Goal: Information Seeking & Learning: Find specific fact

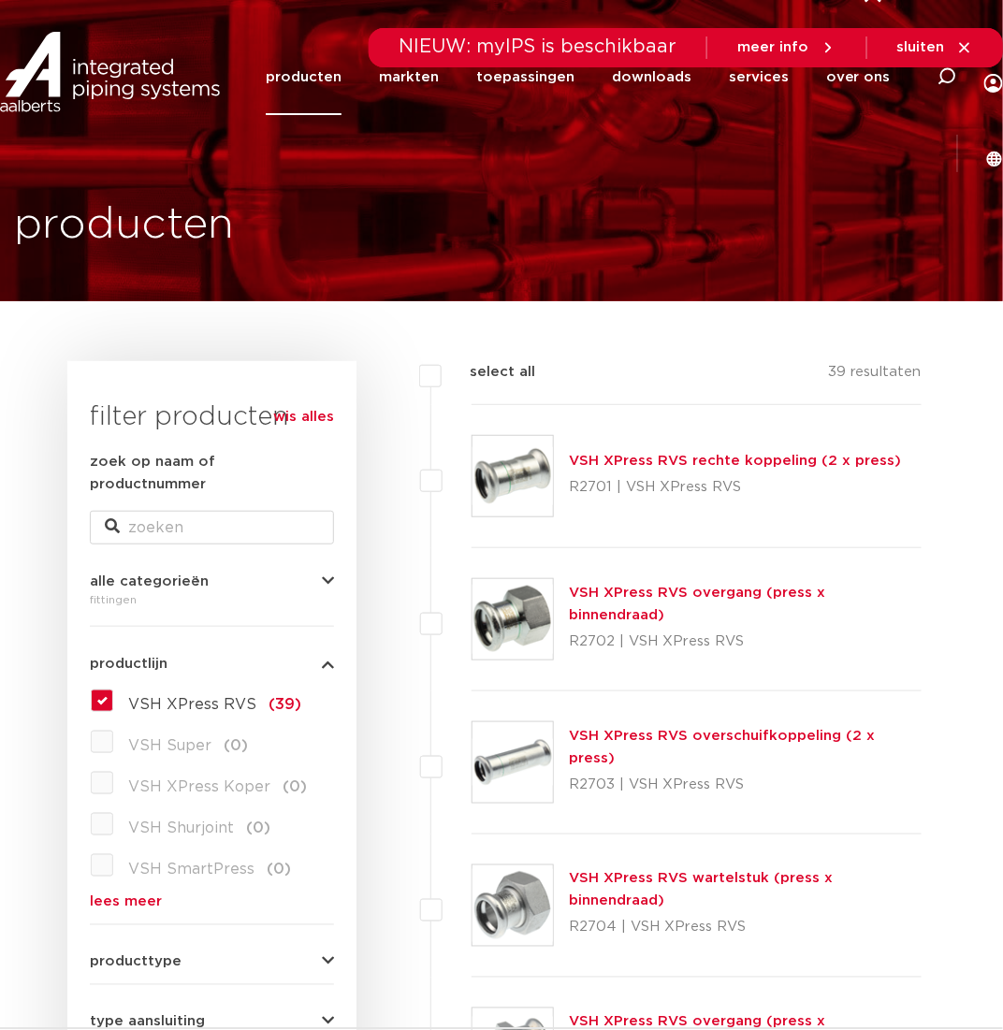
scroll to position [187, 0]
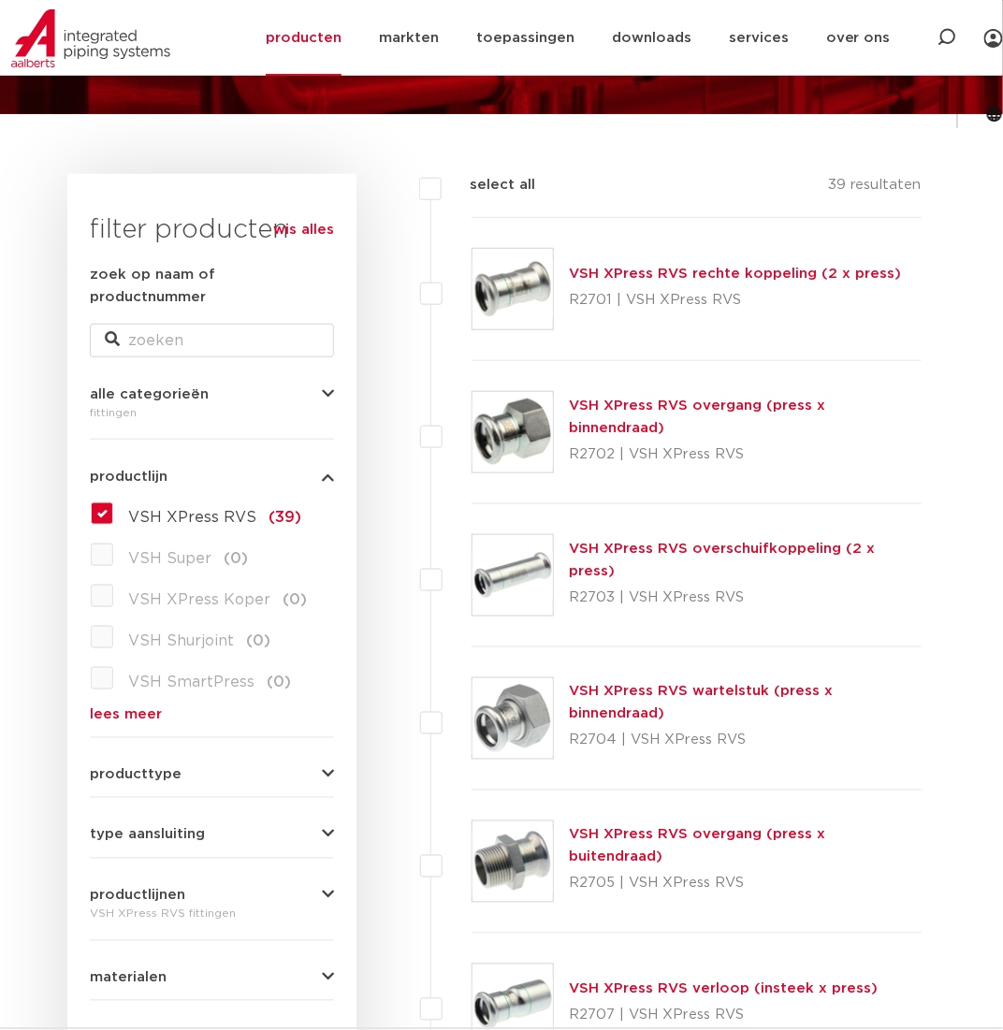
click at [193, 828] on span "type aansluiting" at bounding box center [147, 835] width 115 height 14
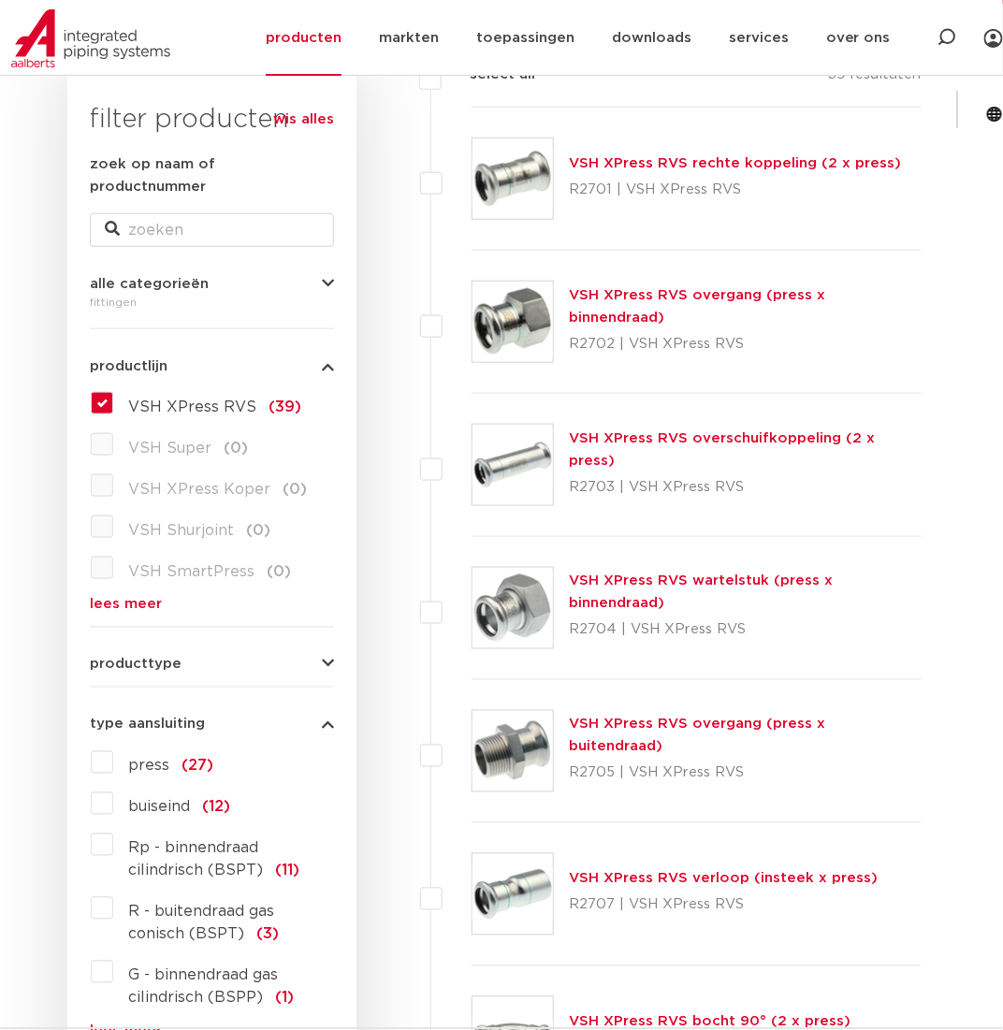
scroll to position [281, 0]
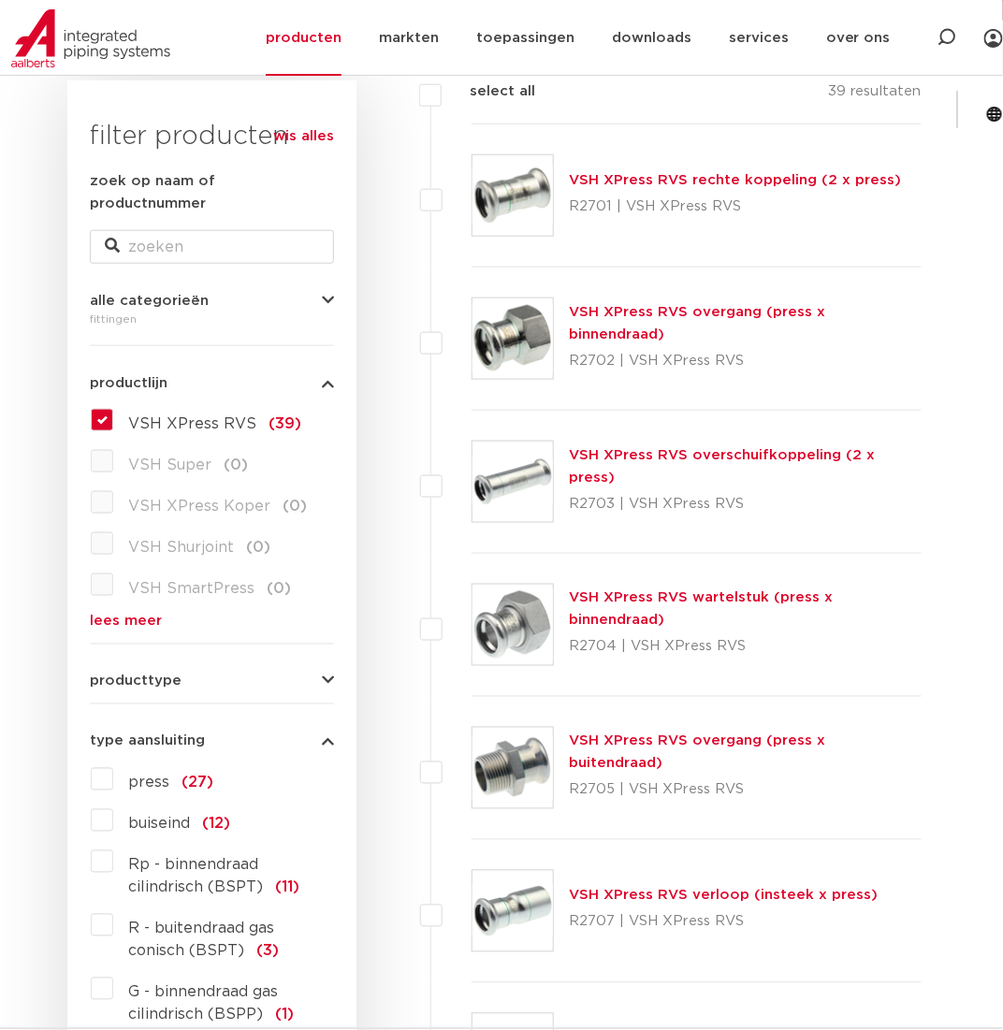
click at [113, 405] on label "VSH XPress RVS (39)" at bounding box center [207, 420] width 188 height 30
click at [0, 0] on input "VSH XPress RVS (39)" at bounding box center [0, 0] width 0 height 0
click at [113, 405] on label "VSH XPress RVS (39)" at bounding box center [207, 420] width 188 height 30
click at [0, 0] on input "VSH XPress RVS (39)" at bounding box center [0, 0] width 0 height 0
click at [133, 615] on link "lees meer" at bounding box center [212, 622] width 244 height 14
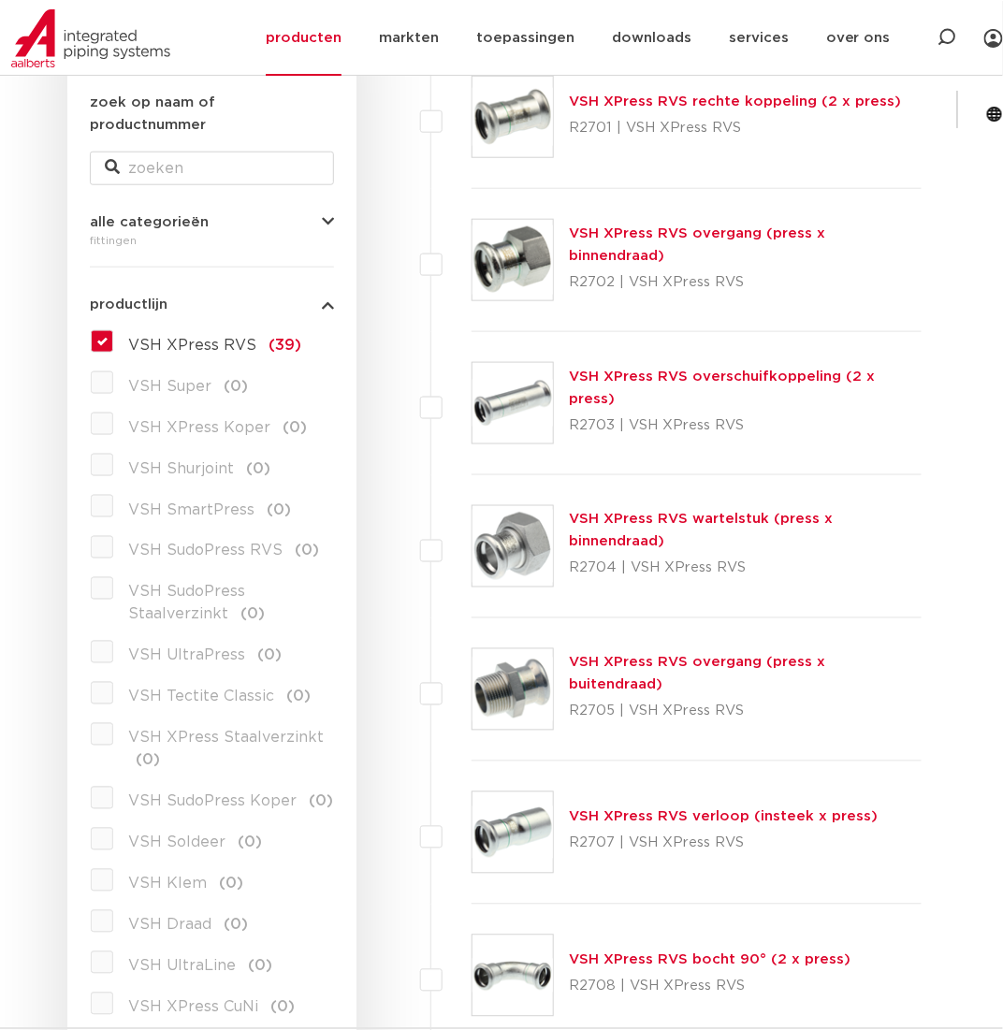
scroll to position [374, 0]
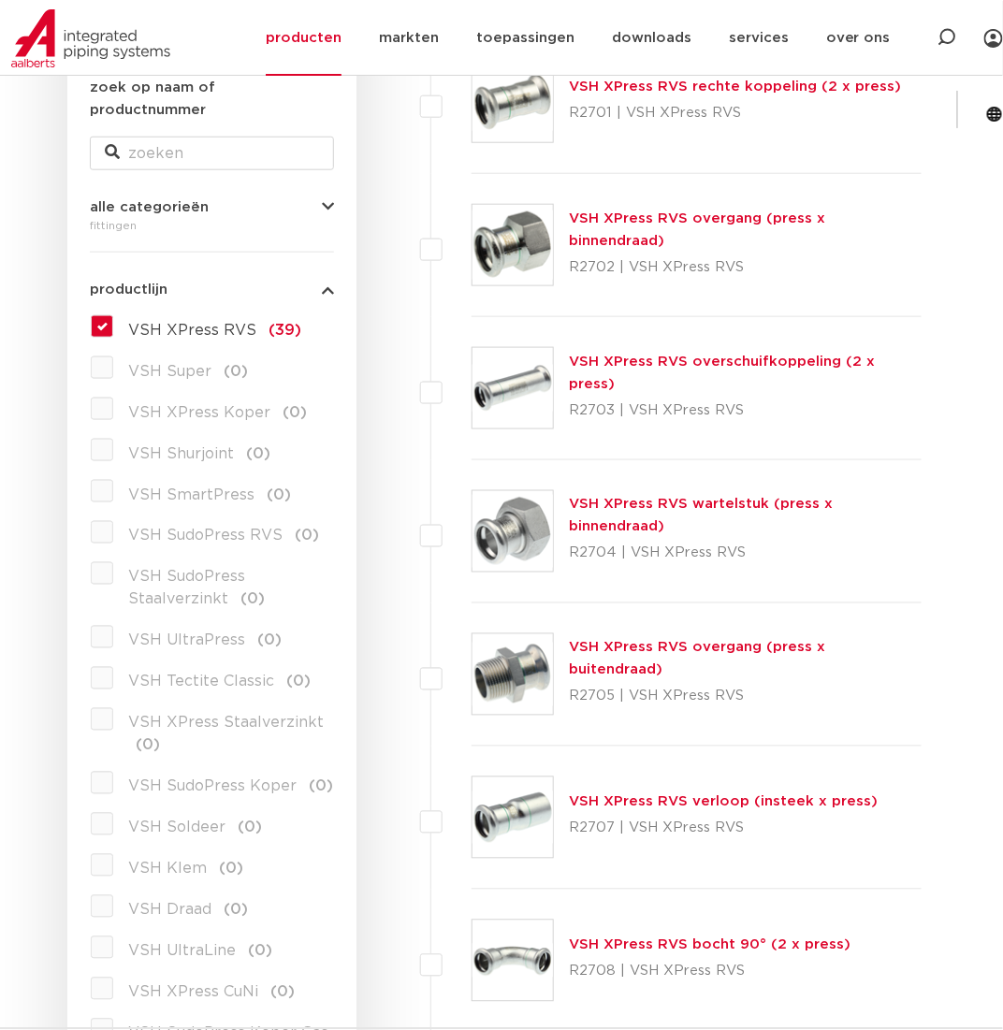
click at [113, 558] on label "VSH SudoPress Staalverzinkt (0)" at bounding box center [223, 584] width 221 height 52
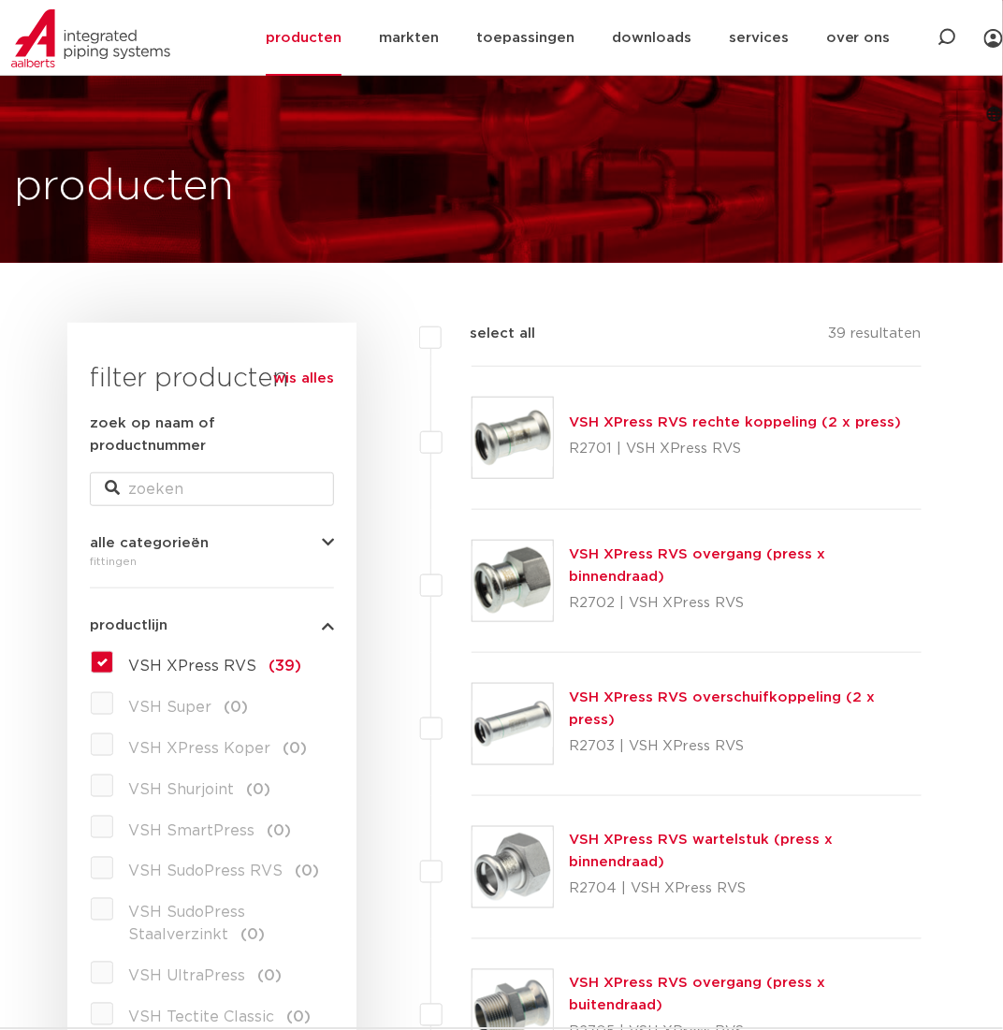
scroll to position [0, 0]
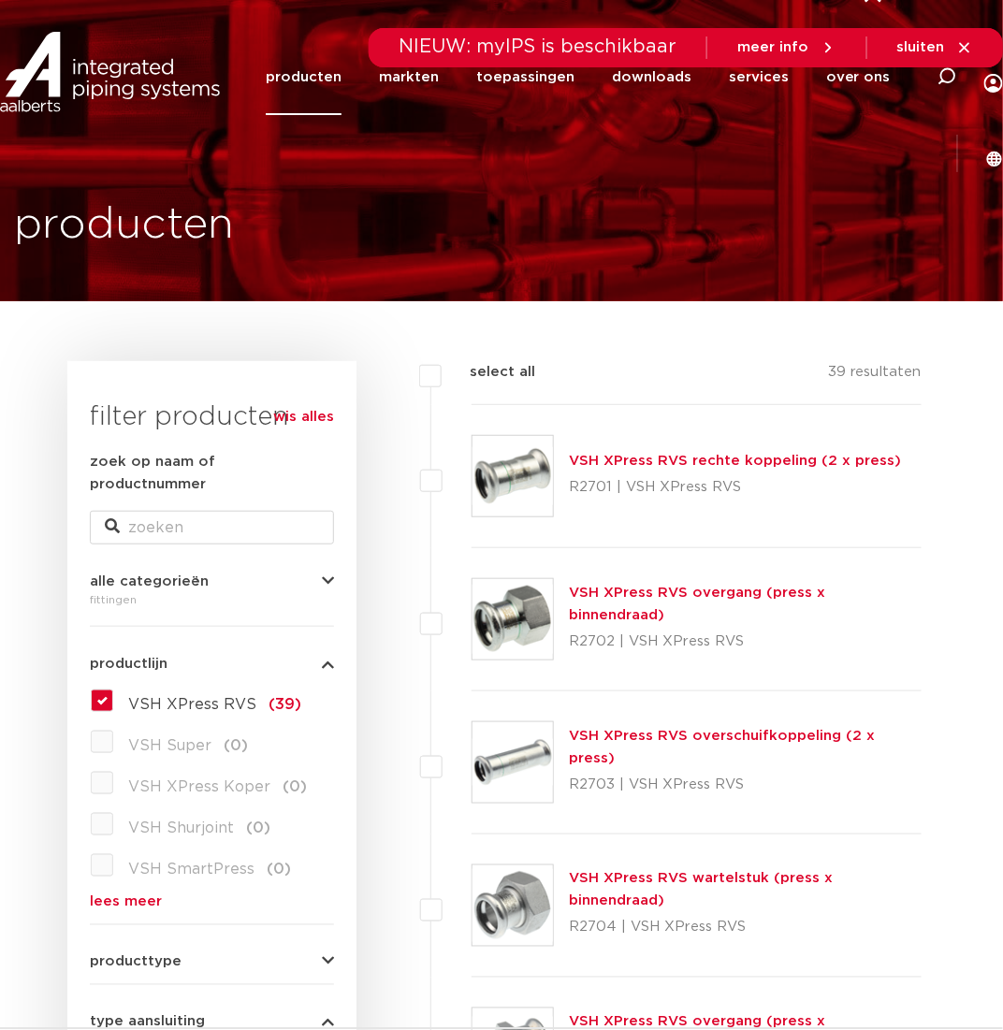
click at [113, 686] on label "VSH XPress RVS (39)" at bounding box center [207, 701] width 188 height 30
click at [0, 0] on input "VSH XPress RVS (39)" at bounding box center [0, 0] width 0 height 0
click at [312, 413] on link "wis alles" at bounding box center [303, 417] width 61 height 22
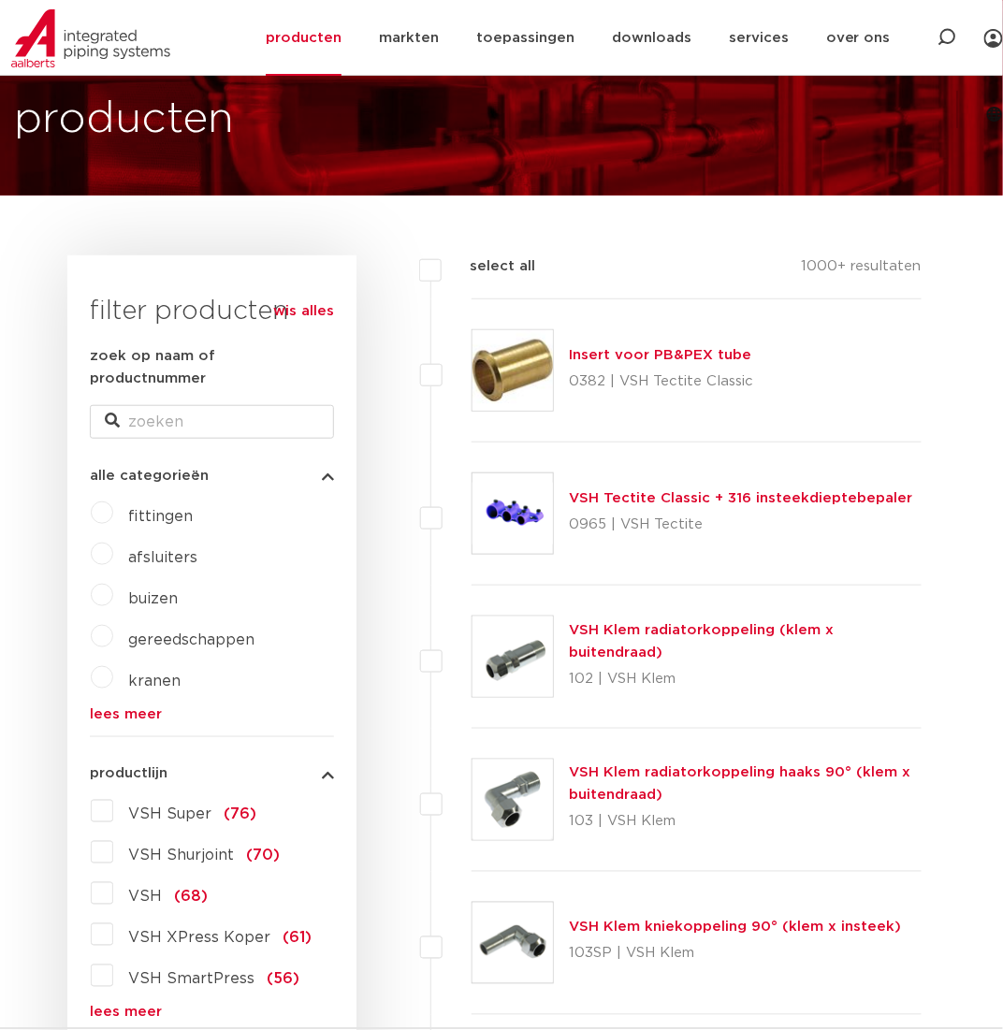
scroll to position [281, 0]
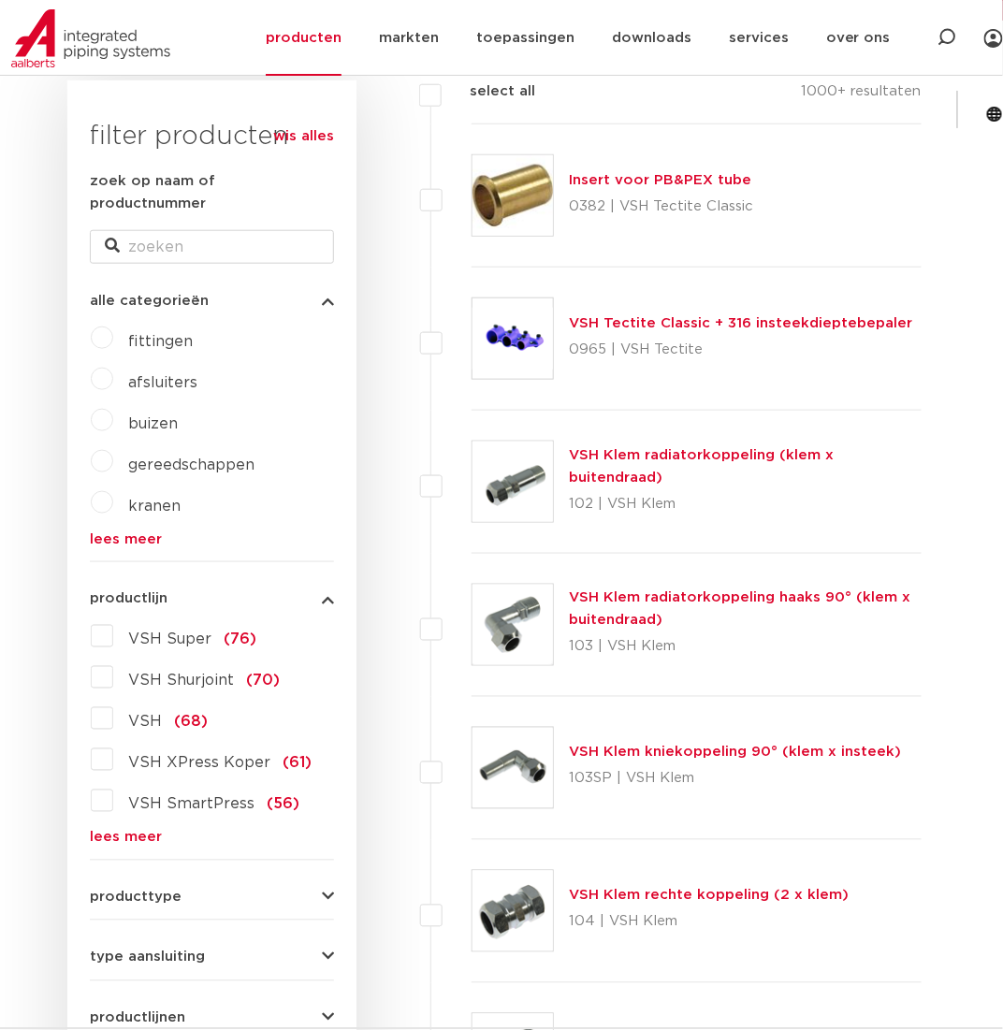
click at [146, 831] on link "lees meer" at bounding box center [212, 838] width 244 height 14
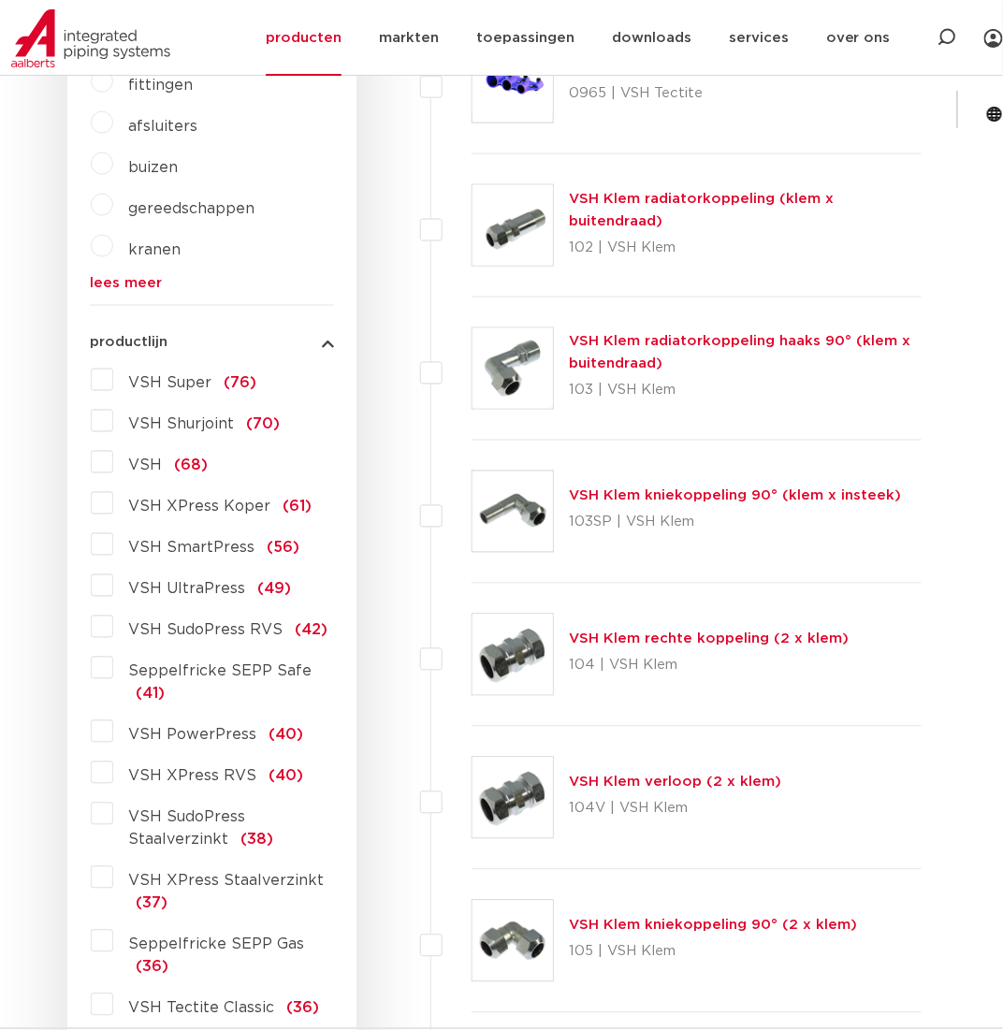
scroll to position [561, 0]
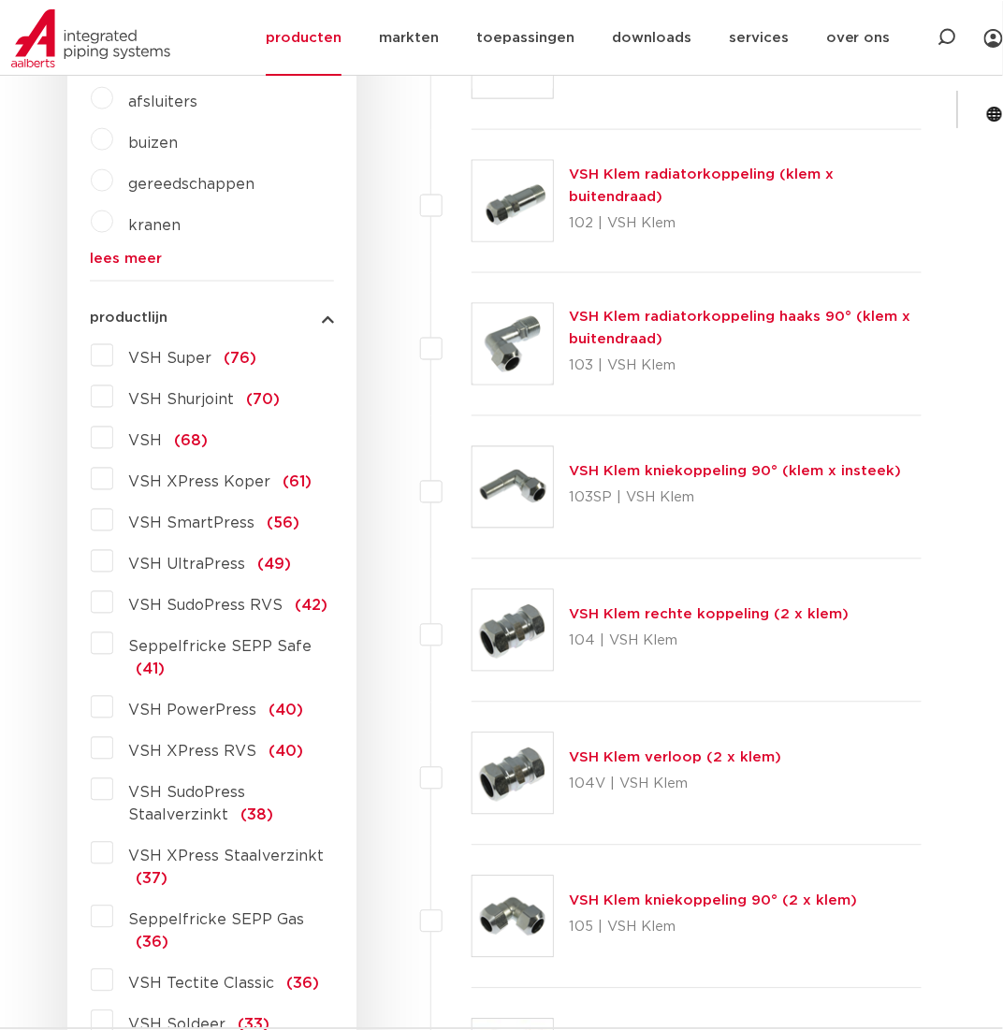
click at [113, 838] on label "VSH XPress Staalverzinkt (37)" at bounding box center [223, 864] width 221 height 52
click at [0, 0] on input "VSH XPress Staalverzinkt (37)" at bounding box center [0, 0] width 0 height 0
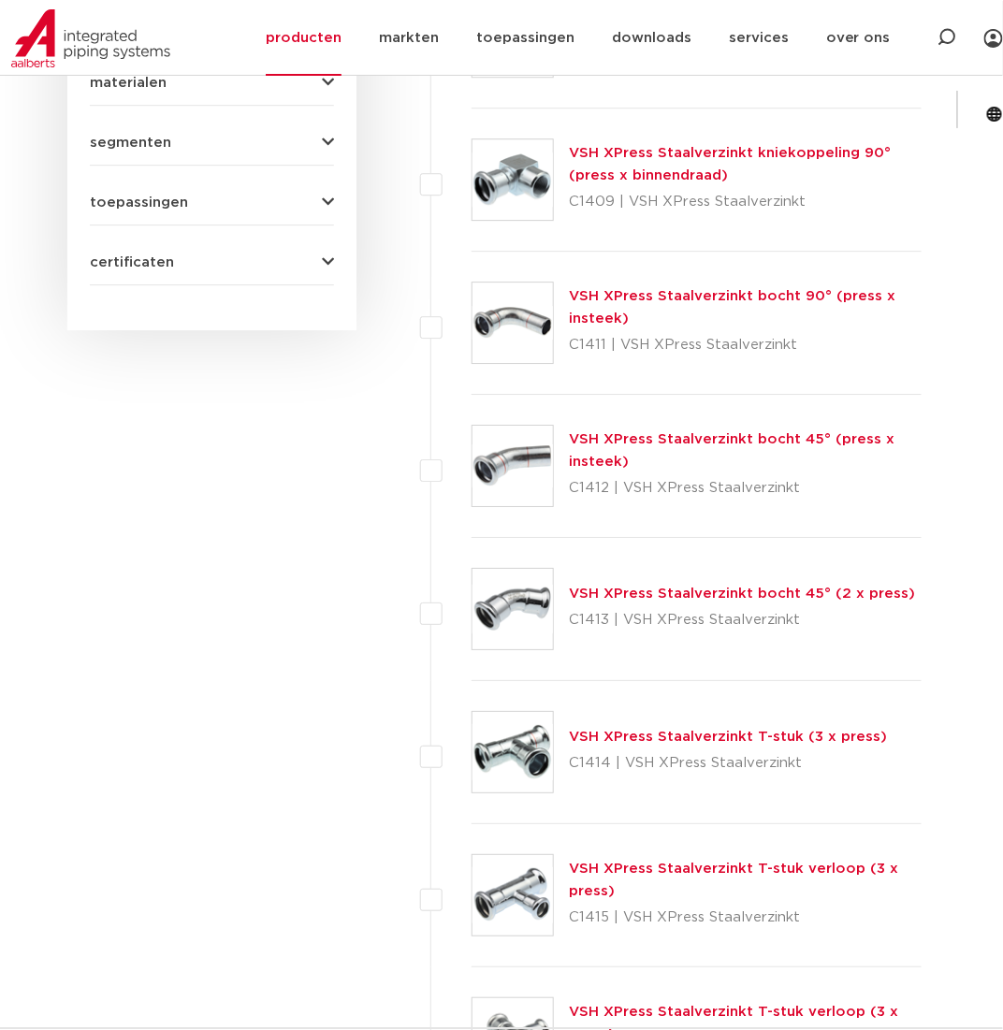
scroll to position [1310, 0]
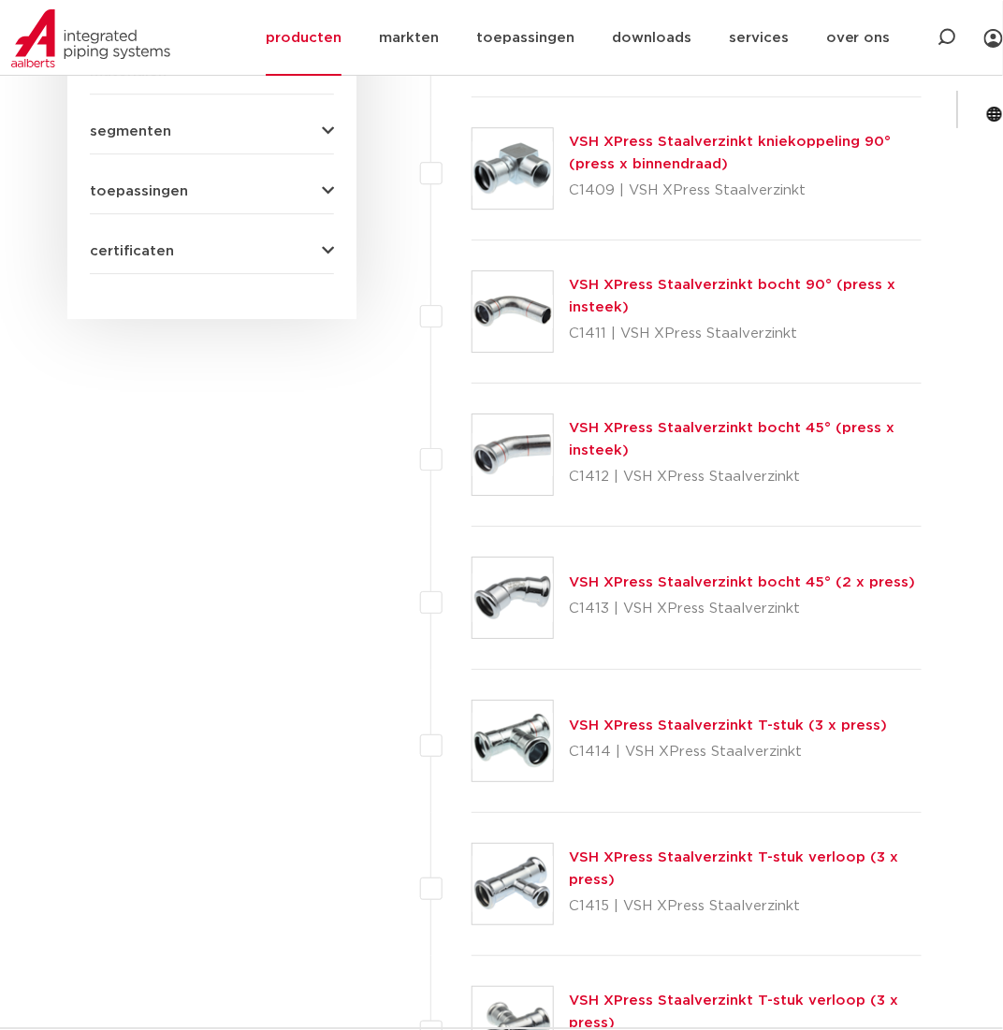
click at [606, 723] on link "VSH XPress Staalverzinkt T-stuk (3 x press)" at bounding box center [728, 725] width 318 height 14
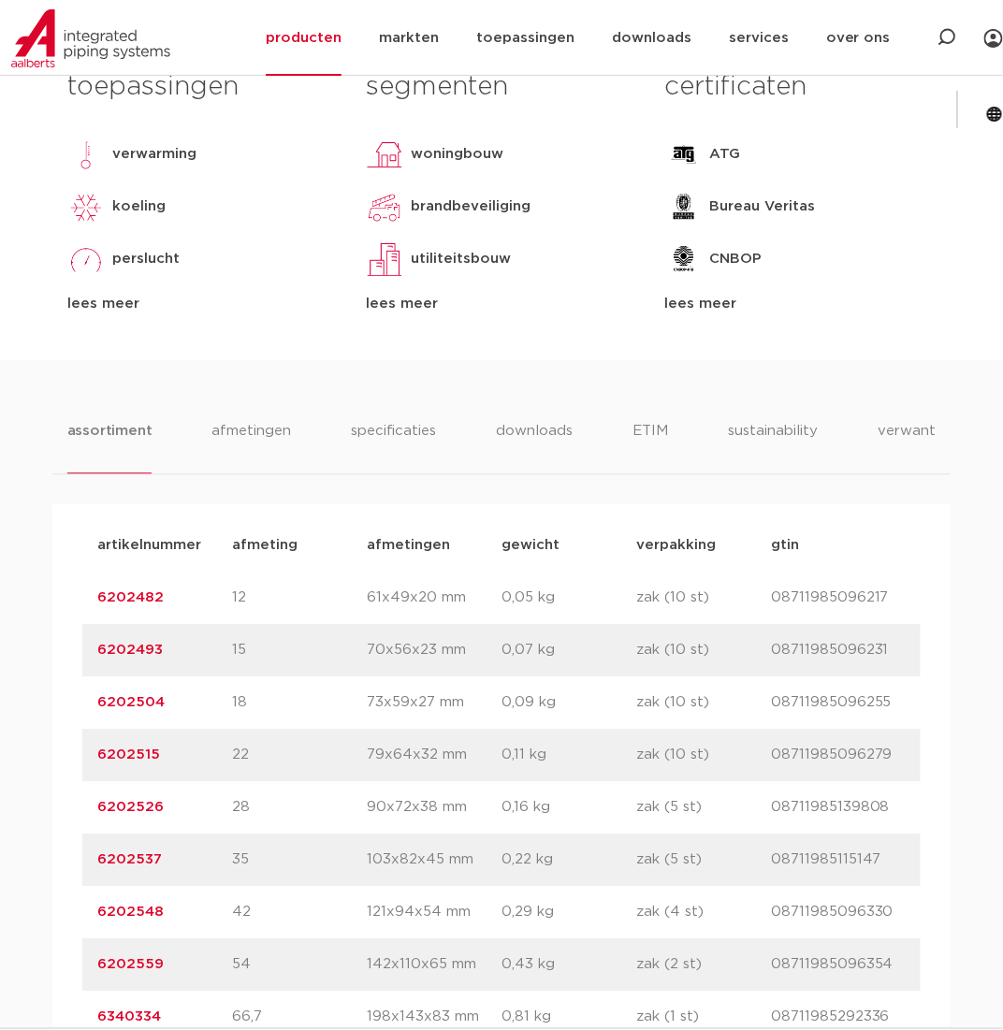
scroll to position [1029, 0]
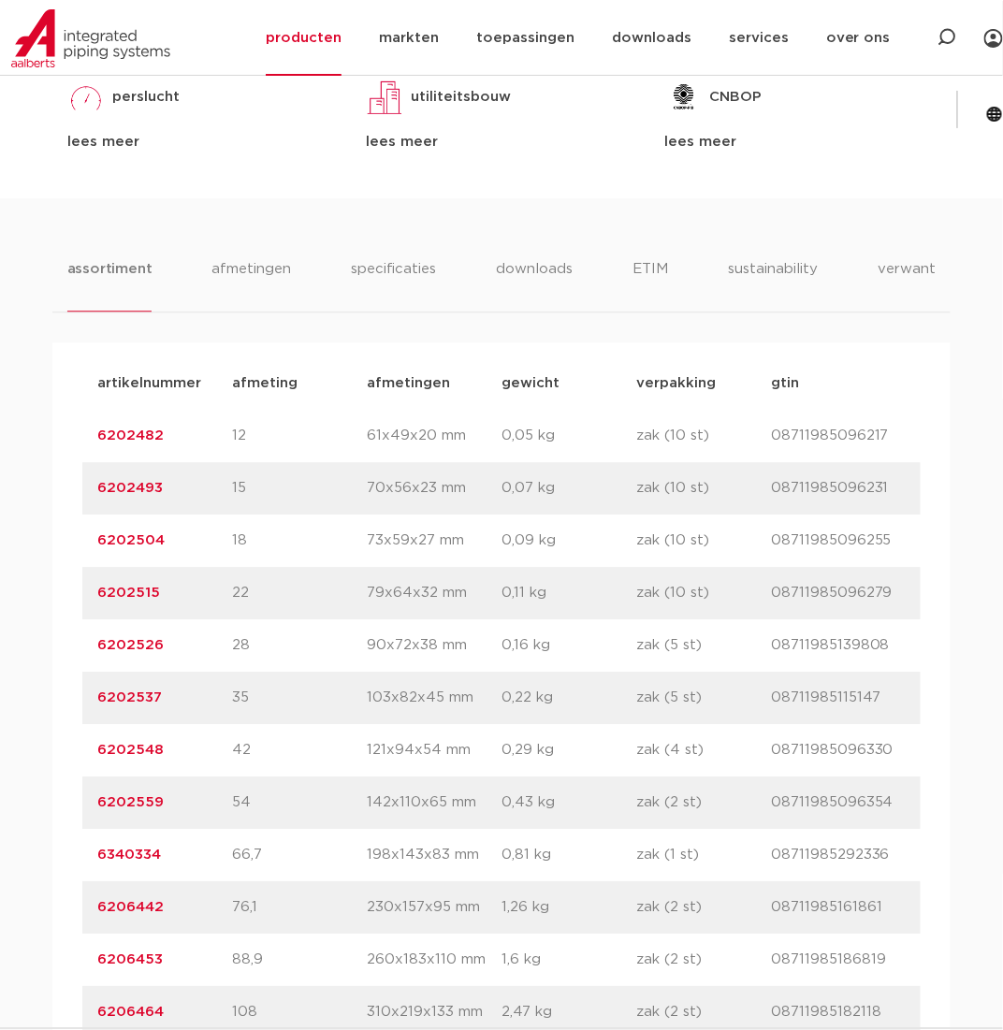
drag, startPoint x: 178, startPoint y: 641, endPoint x: 92, endPoint y: 635, distance: 86.2
click at [92, 635] on div "artikelnummer 6202526 afmeting 28 afmetingen 90x72x38 mm gewicht 0,16 kg verpak…" at bounding box center [501, 645] width 838 height 52
copy link "6202526"
drag, startPoint x: 169, startPoint y: 696, endPoint x: 93, endPoint y: 695, distance: 76.7
click at [93, 695] on div "artikelnummer 6202537 afmeting 35 afmetingen 103x82x45 mm gewicht 0,22 kg verpa…" at bounding box center [501, 698] width 838 height 52
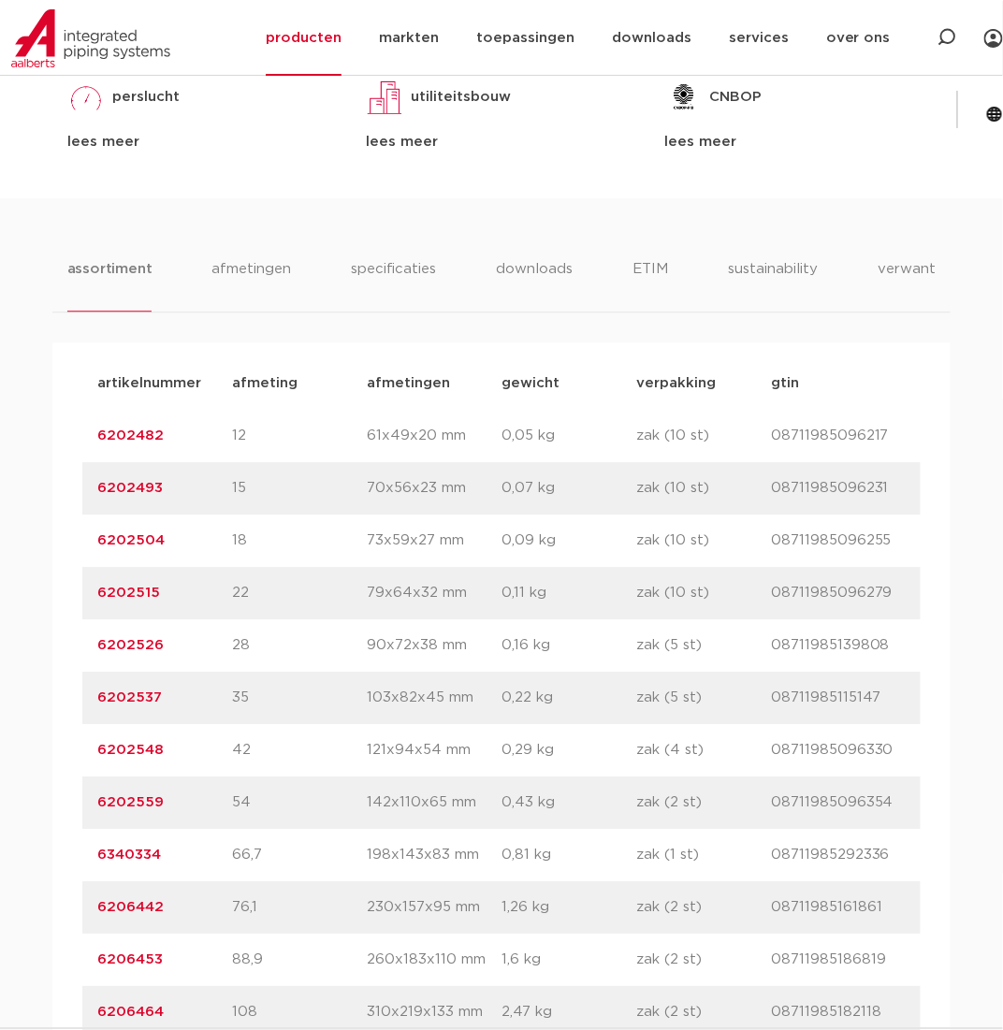
copy link "6202537"
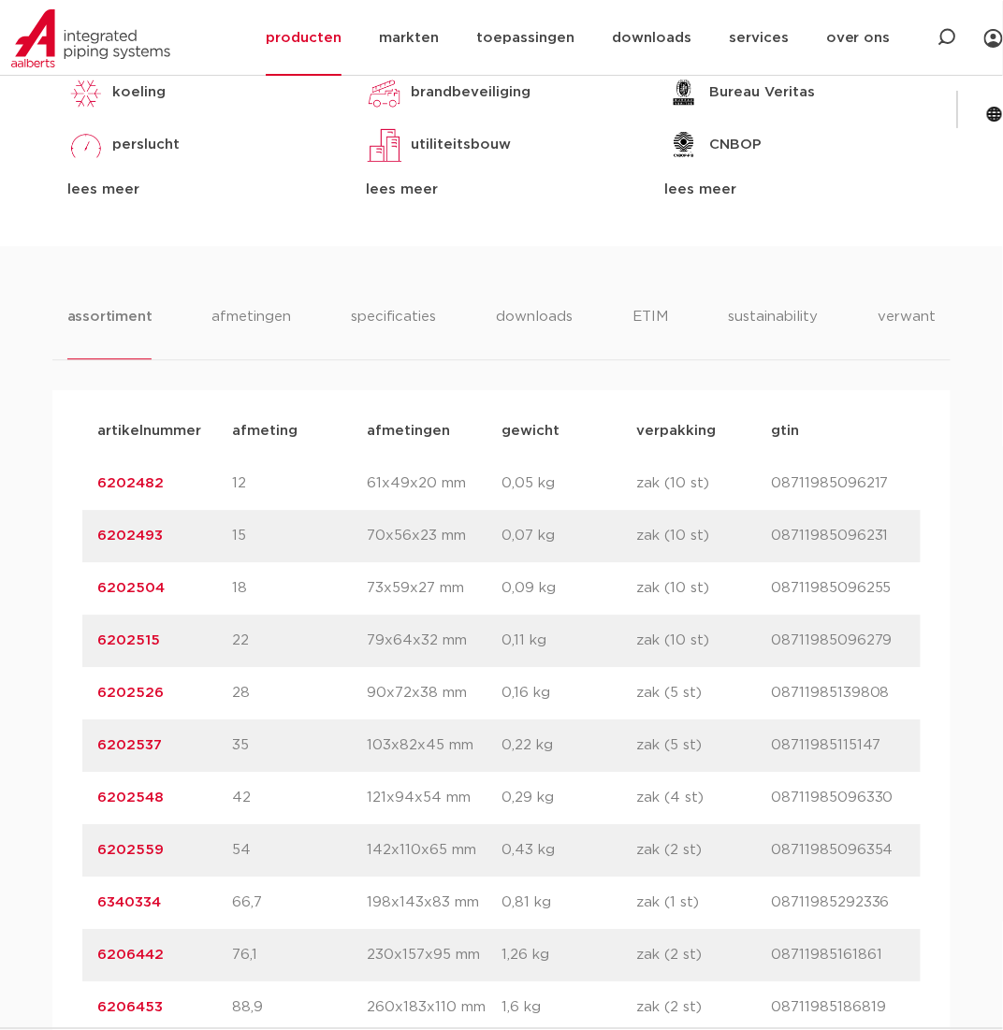
scroll to position [1029, 0]
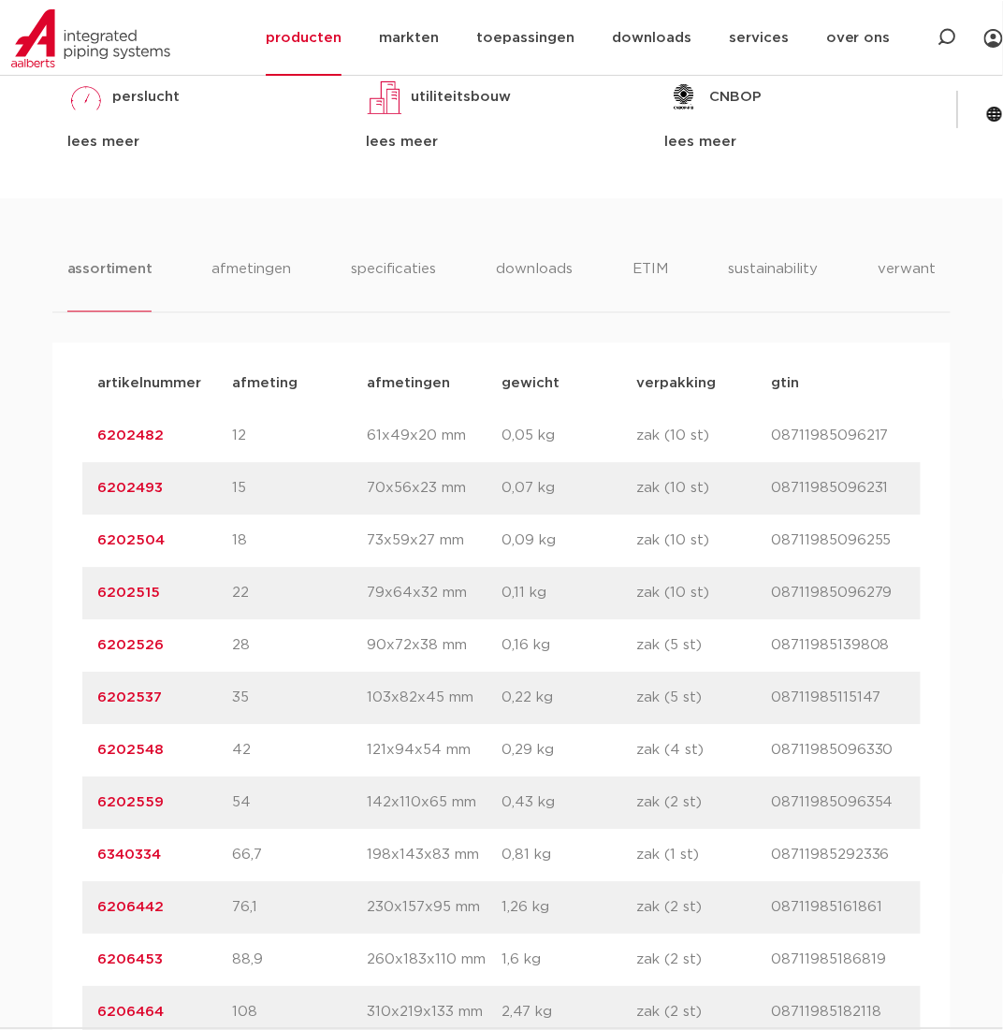
drag, startPoint x: 167, startPoint y: 644, endPoint x: 79, endPoint y: 640, distance: 88.9
click at [79, 640] on div "artikelnummer afmeting afmetingen gewicht verpakking gtin artikelnummer 6202482…" at bounding box center [501, 697] width 898 height 711
copy link "6202526"
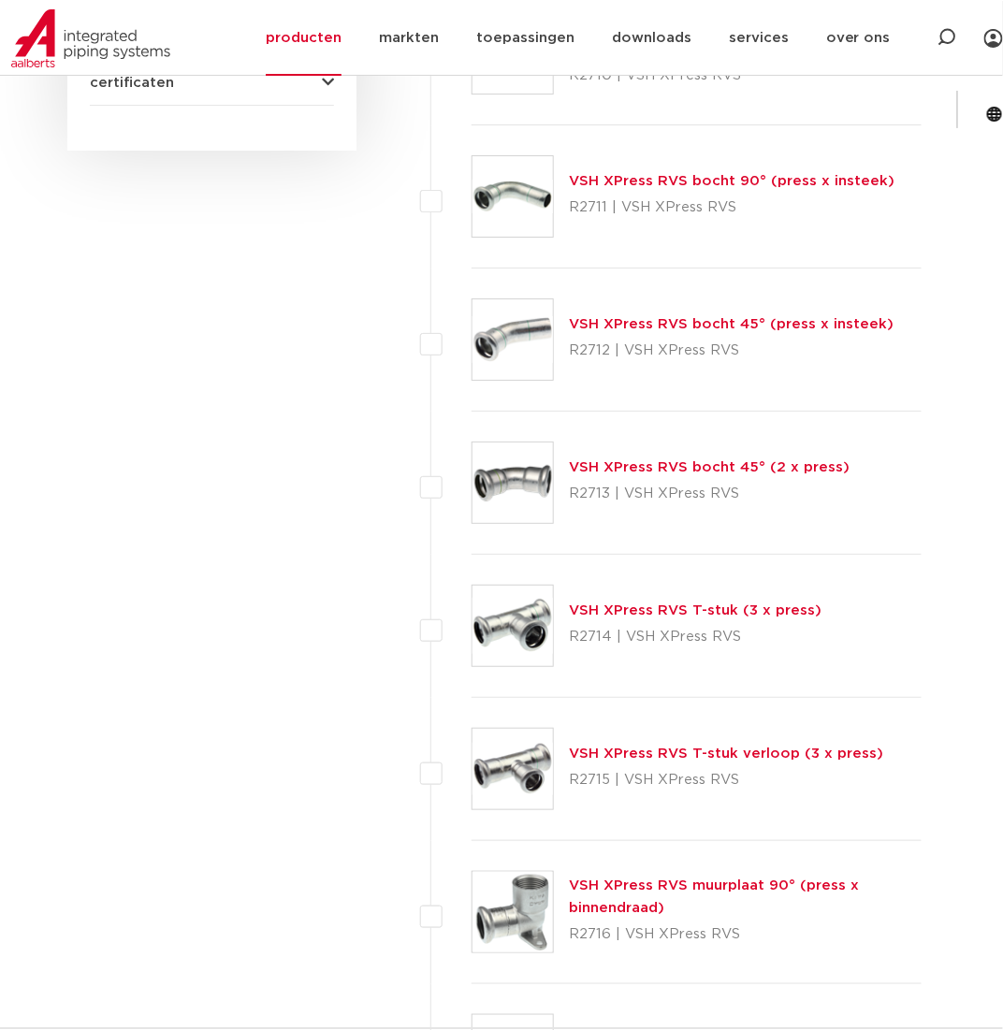
scroll to position [1590, 0]
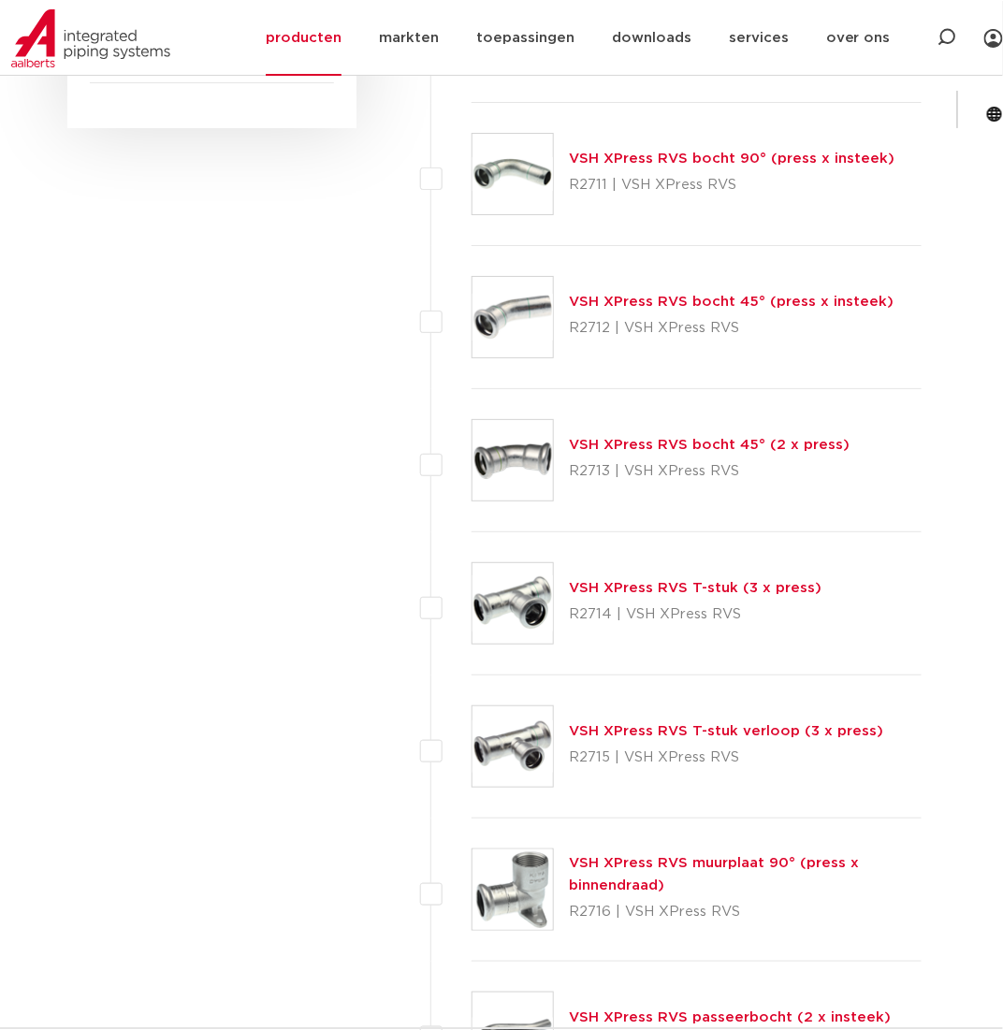
click at [602, 725] on link "VSH XPress RVS T-stuk verloop (3 x press)" at bounding box center [726, 731] width 314 height 14
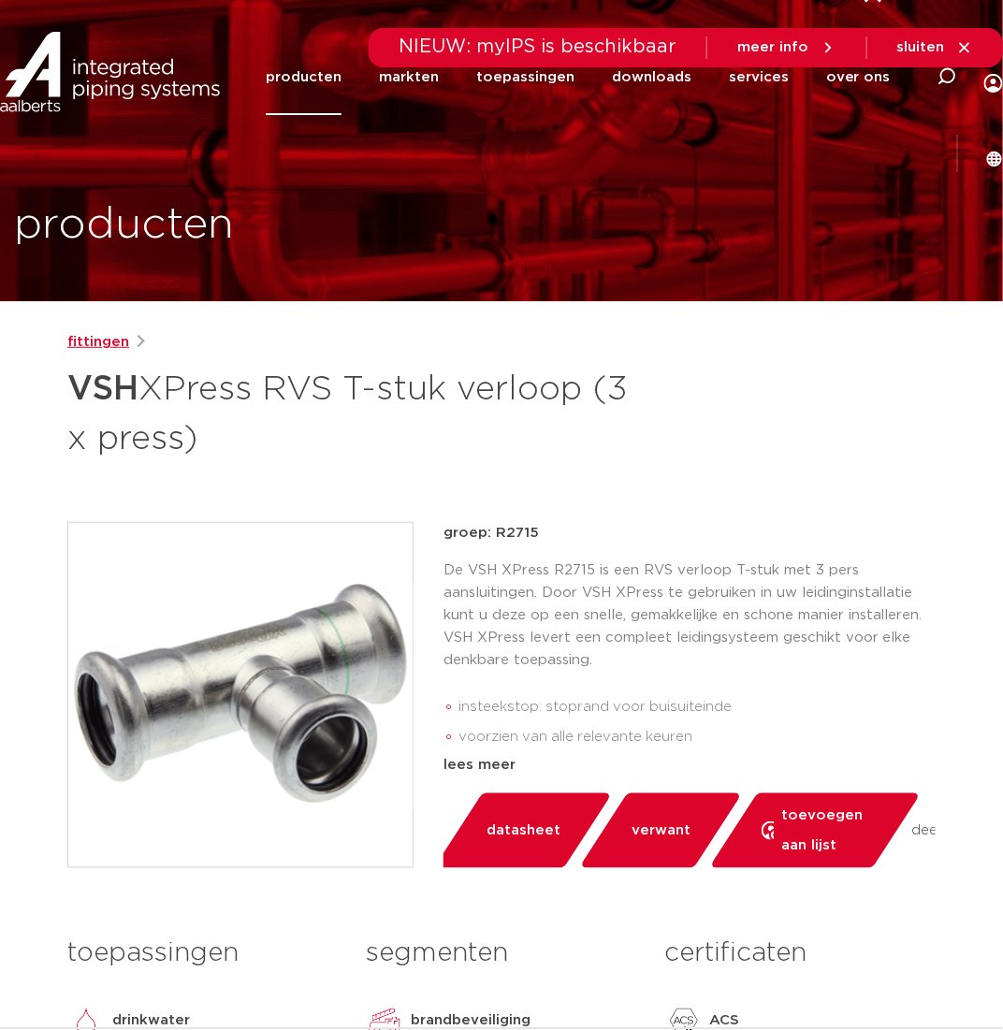
click at [103, 340] on link "fittingen" at bounding box center [98, 342] width 62 height 22
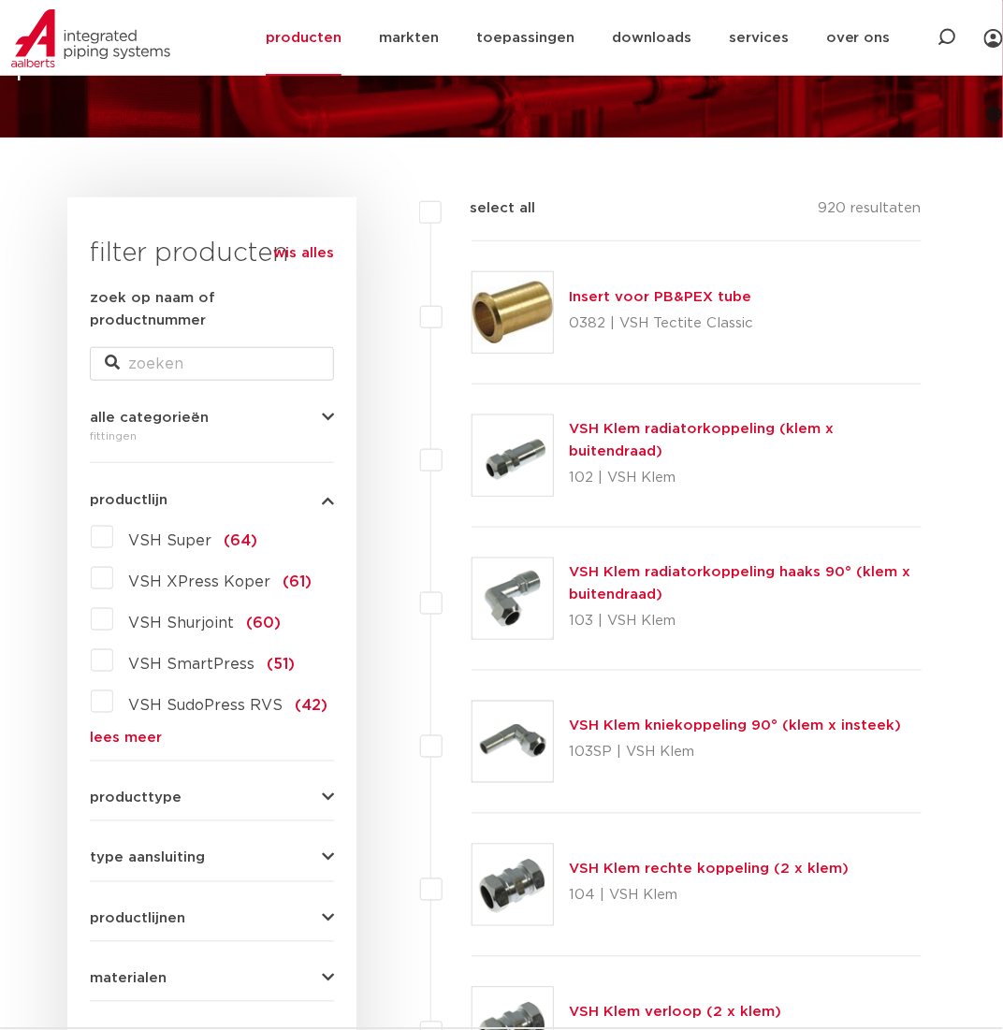
scroll to position [187, 0]
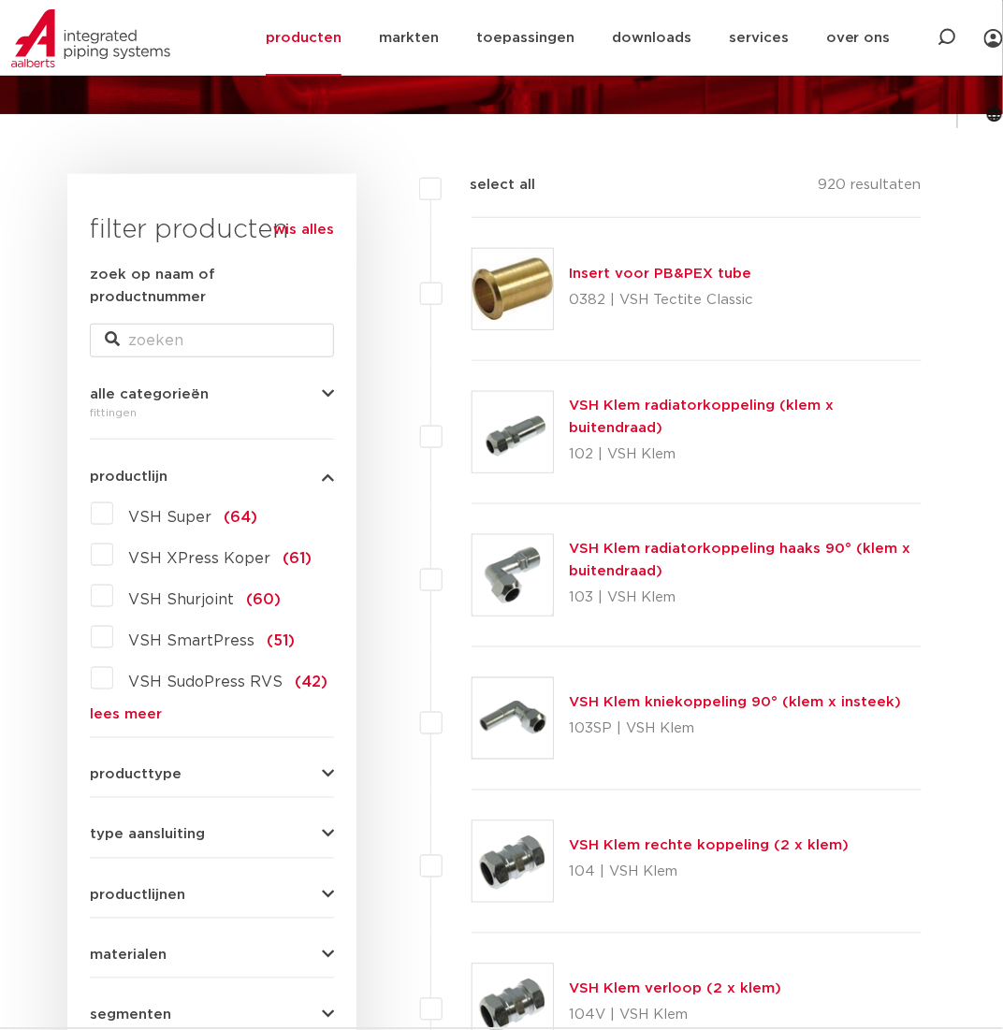
click at [127, 708] on link "lees meer" at bounding box center [212, 715] width 244 height 14
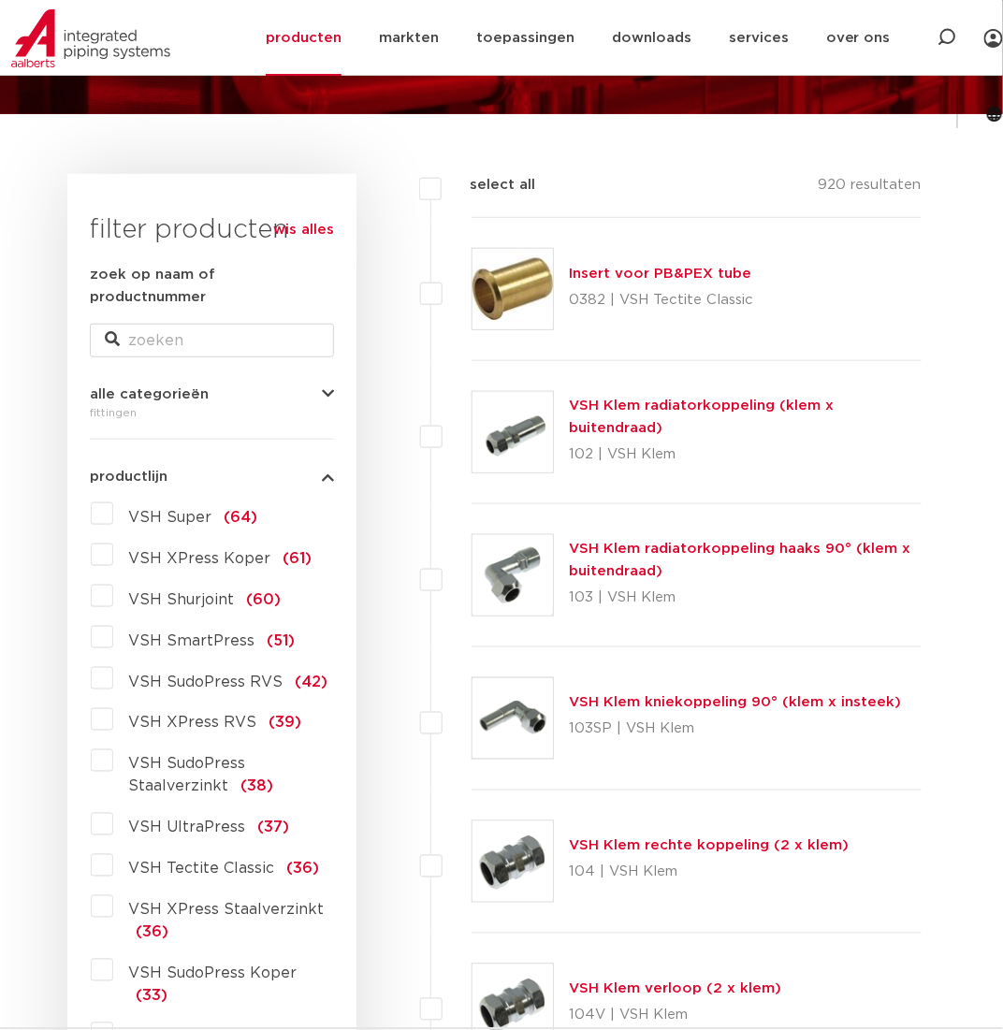
click at [113, 746] on label "VSH SudoPress Staalverzinkt (38)" at bounding box center [223, 772] width 221 height 52
click at [0, 0] on input "VSH SudoPress Staalverzinkt (38)" at bounding box center [0, 0] width 0 height 0
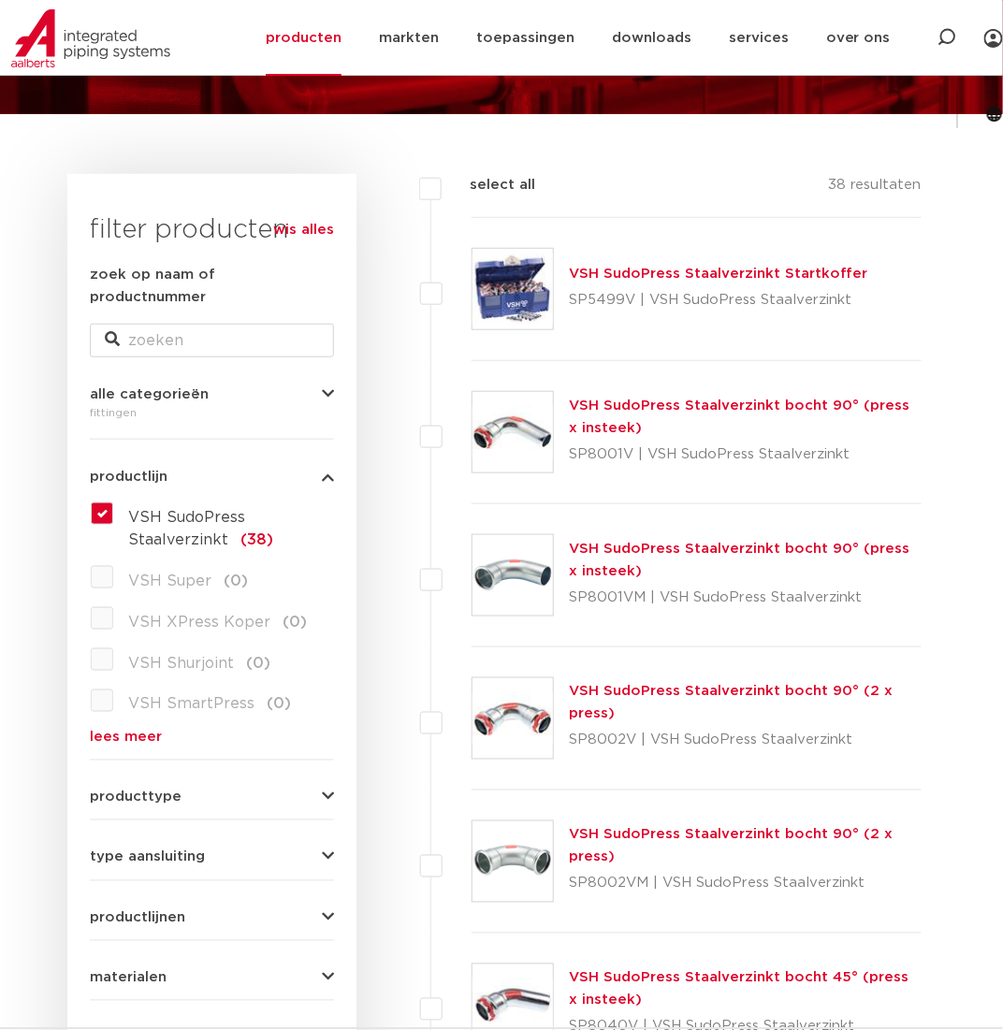
click at [113, 499] on label "VSH SudoPress Staalverzinkt (38)" at bounding box center [223, 525] width 221 height 52
click at [0, 0] on input "VSH SudoPress Staalverzinkt (38)" at bounding box center [0, 0] width 0 height 0
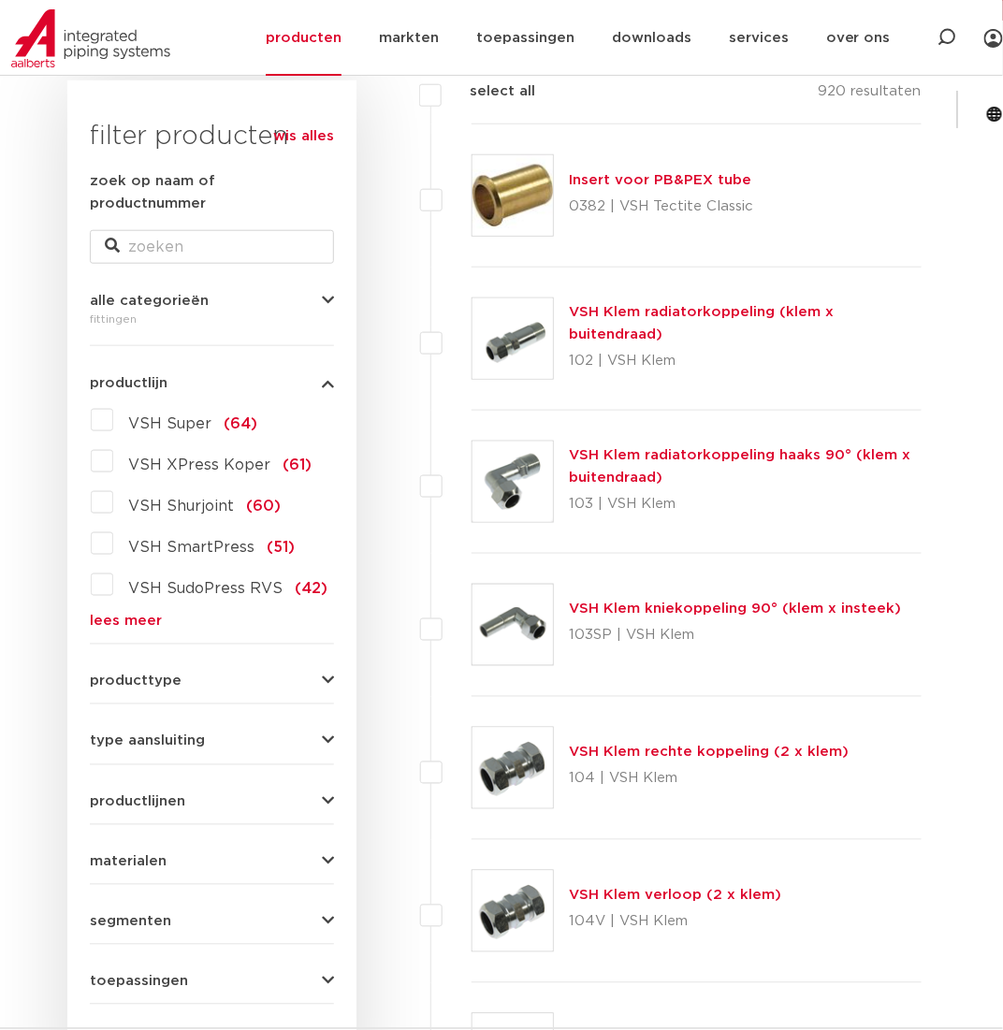
click at [130, 586] on div "VSH Super (64) VSH XPress Koper (61) VSH Shurjoint (60) VSH SmartPress (51) VSH…" at bounding box center [212, 517] width 244 height 224
click at [131, 615] on link "lees meer" at bounding box center [212, 622] width 244 height 14
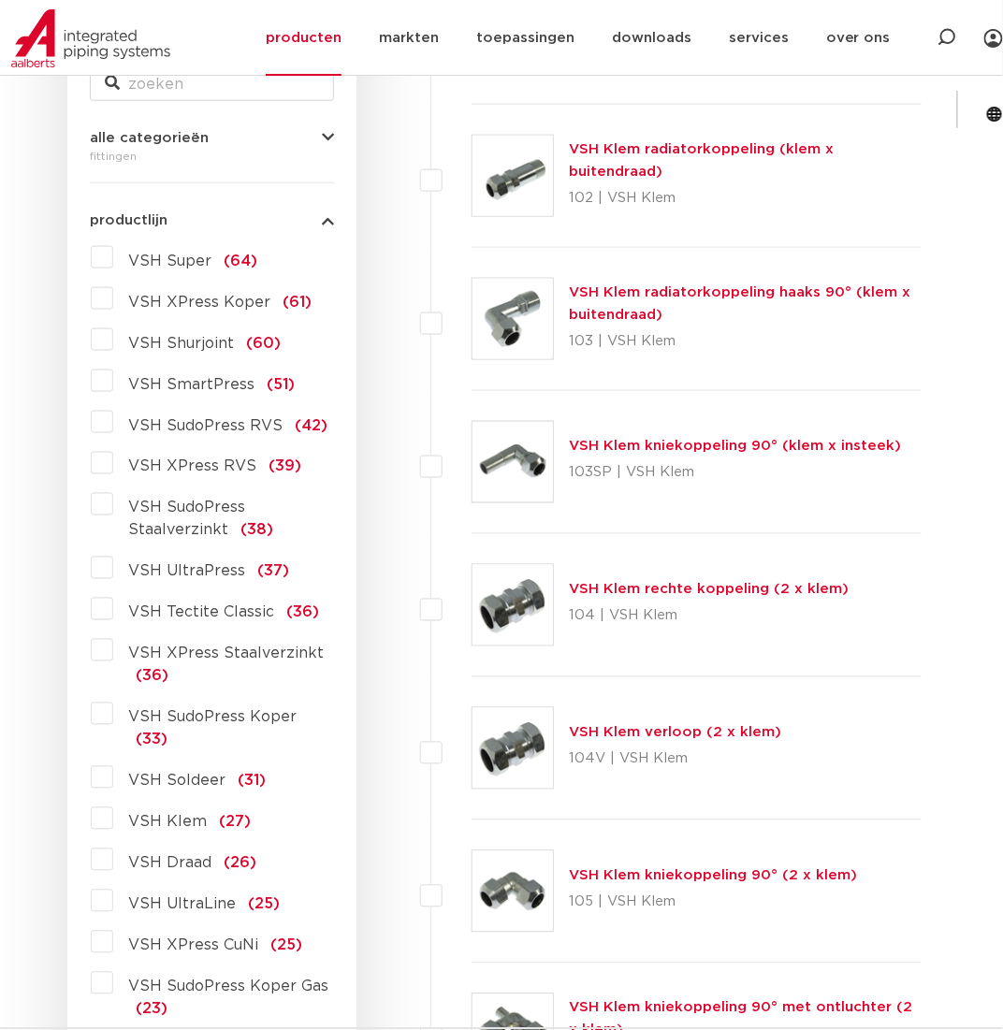
scroll to position [468, 0]
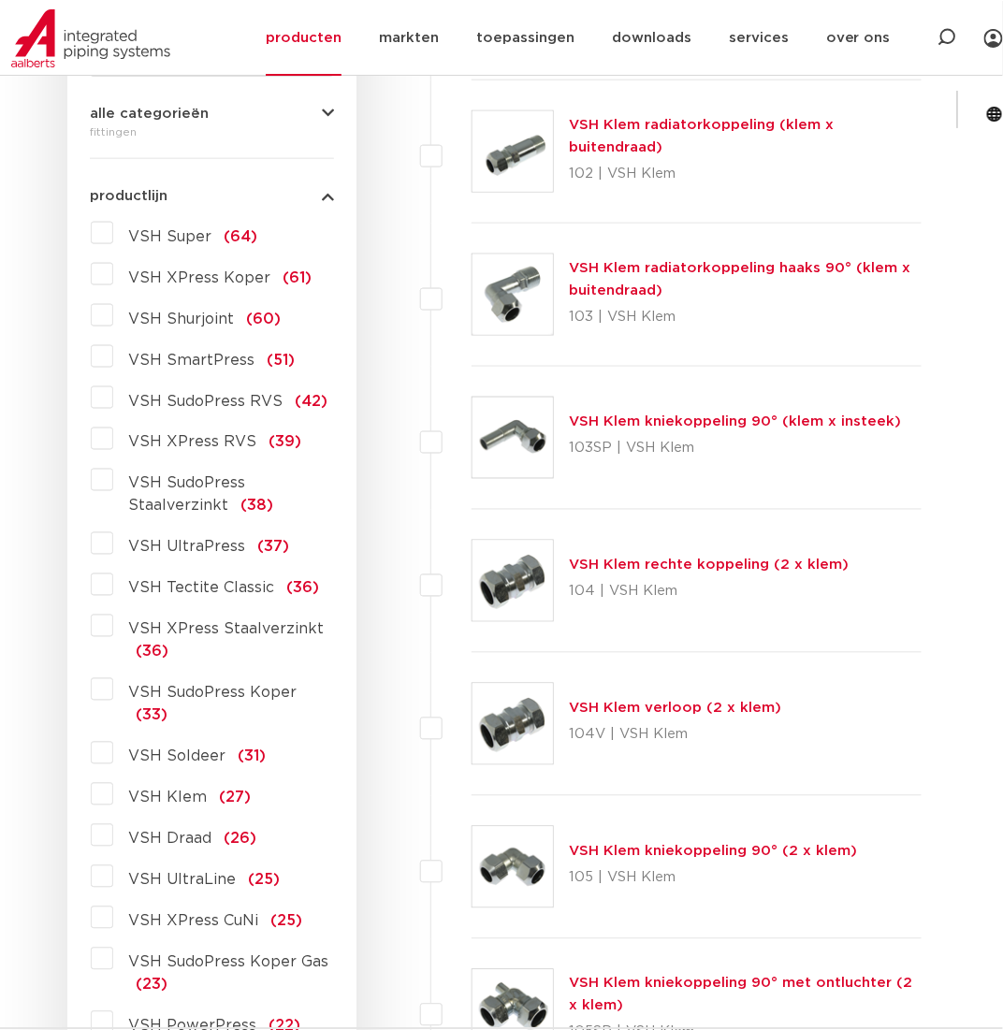
click at [113, 611] on label "VSH XPress Staalverzinkt (36)" at bounding box center [223, 637] width 221 height 52
click at [0, 0] on input "VSH XPress Staalverzinkt (36)" at bounding box center [0, 0] width 0 height 0
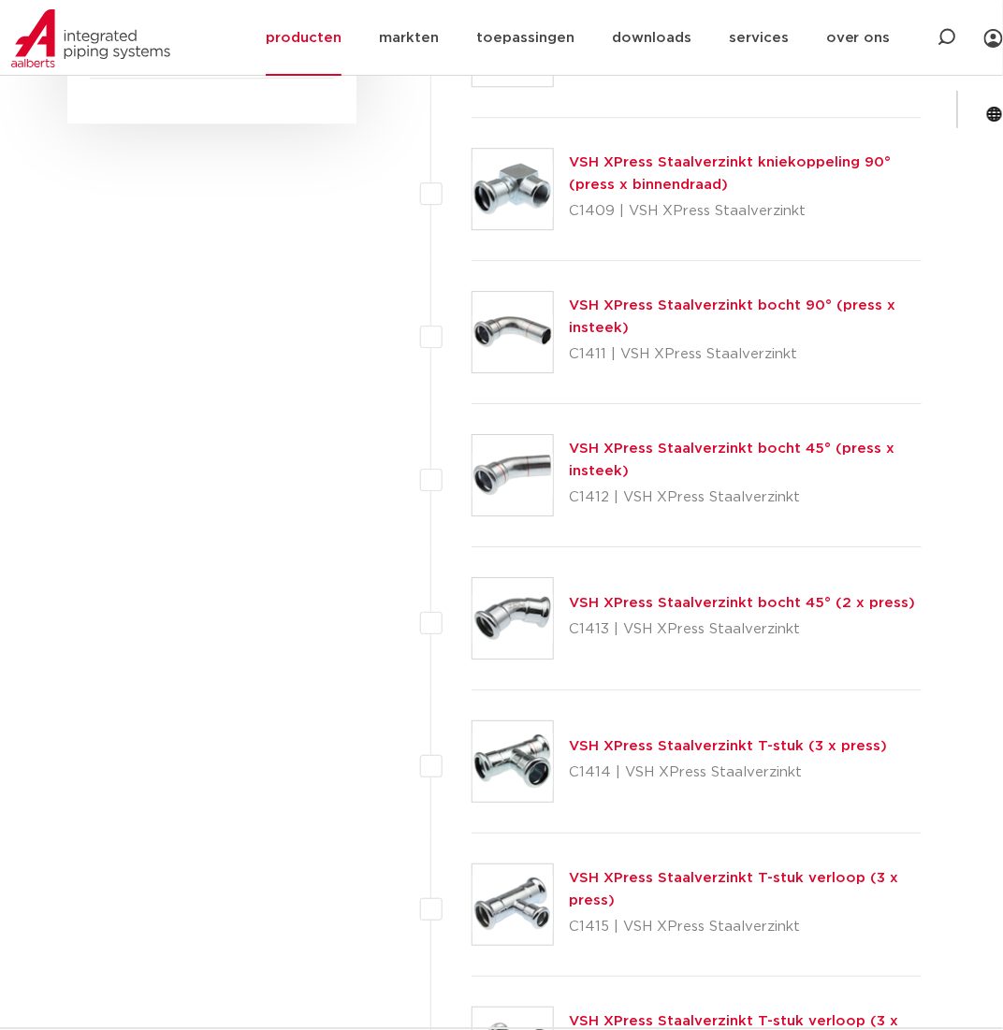
scroll to position [1300, 0]
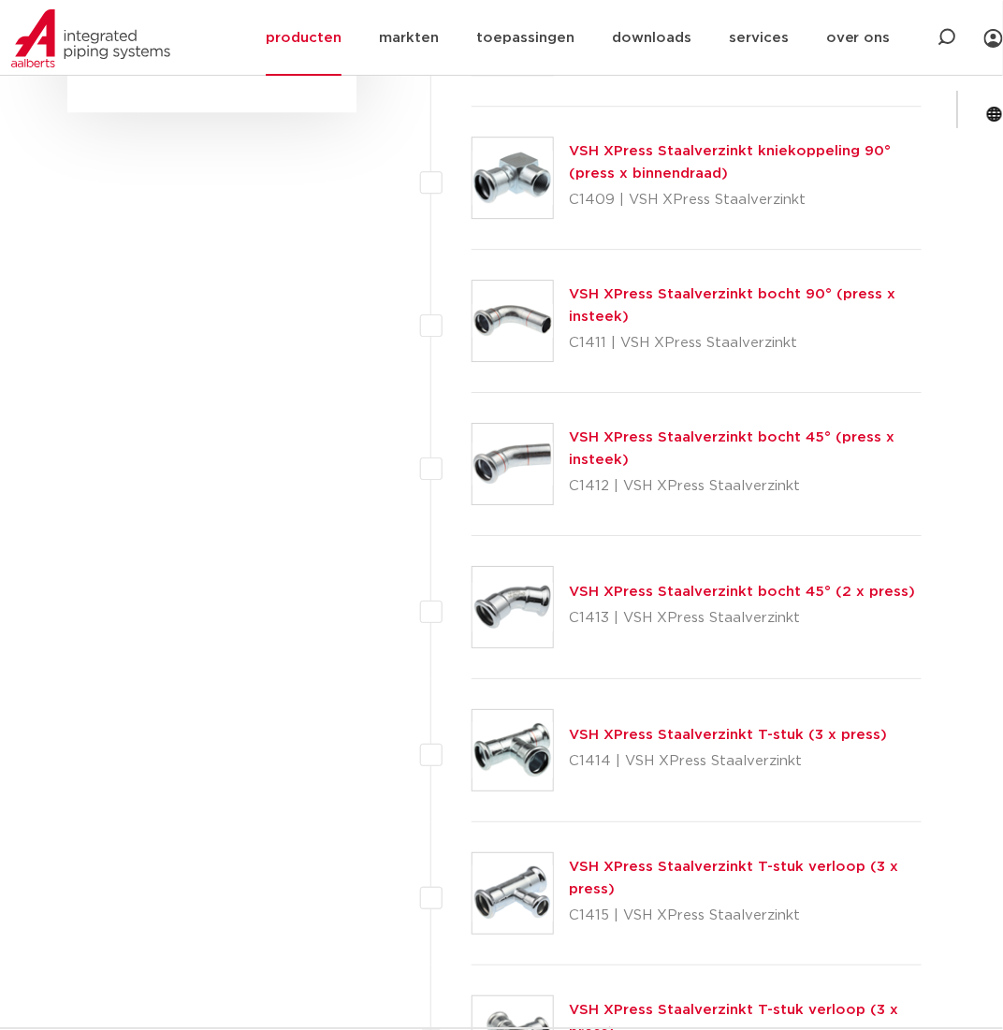
click at [640, 862] on link "VSH XPress Staalverzinkt T-stuk verloop (3 x press)" at bounding box center [733, 878] width 329 height 36
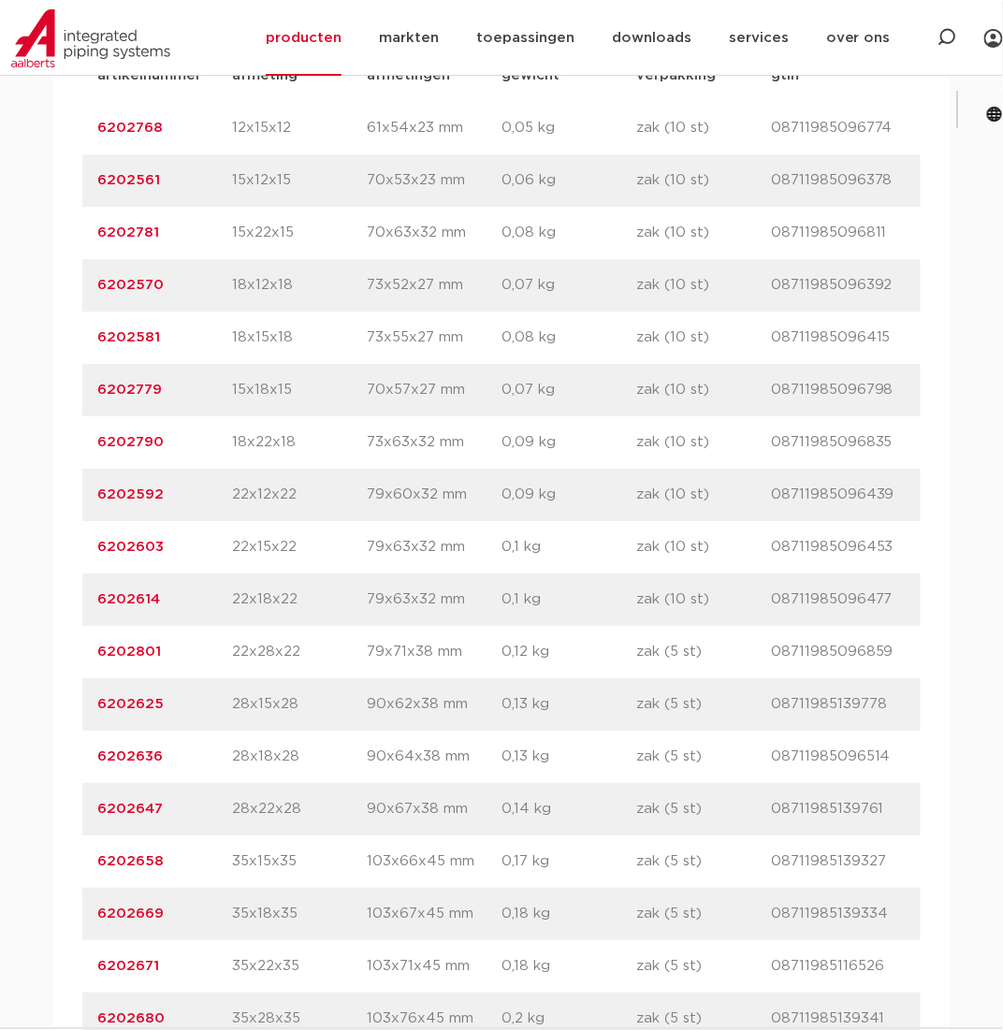
scroll to position [1403, 0]
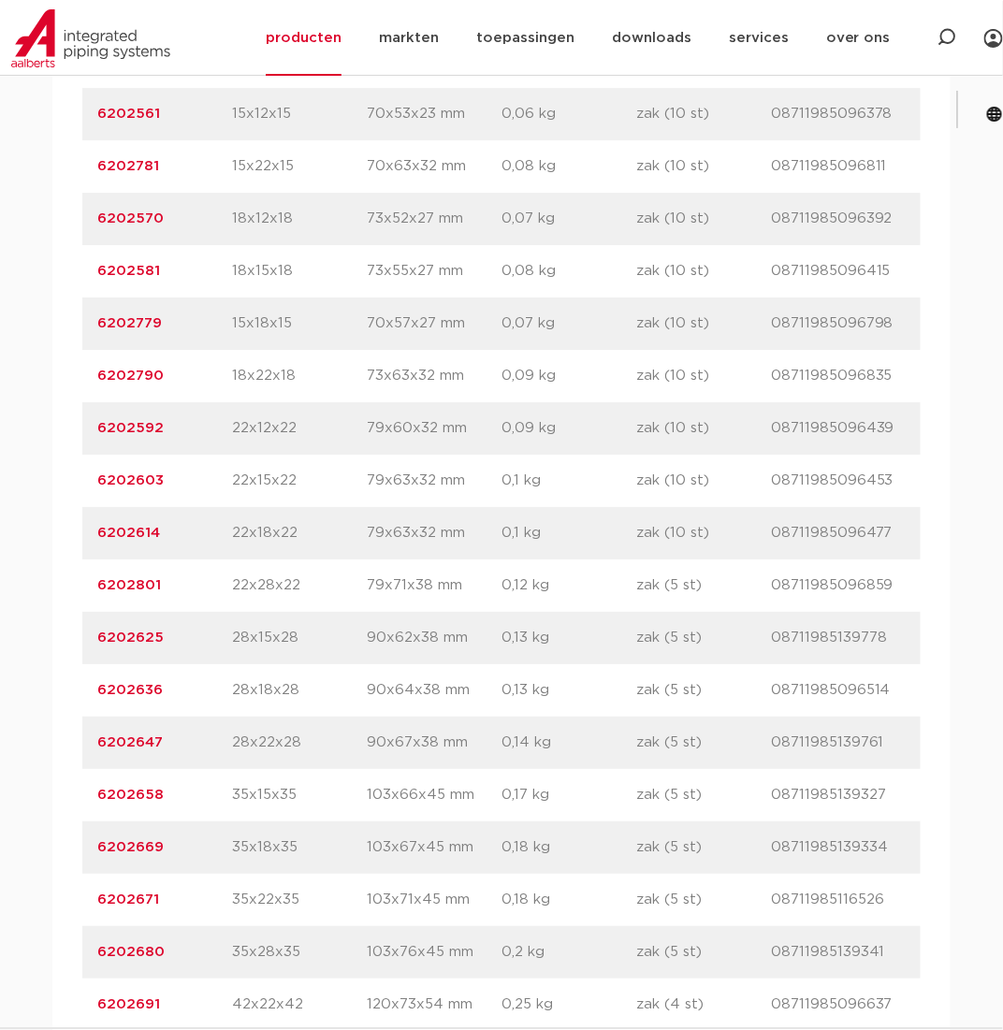
drag, startPoint x: 165, startPoint y: 949, endPoint x: 86, endPoint y: 948, distance: 78.6
click at [86, 948] on div "artikelnummer 6202680 afmeting 35x28x35 afmetingen 103x76x45 mm gewicht 0,2 kg …" at bounding box center [501, 952] width 838 height 52
copy link "6202680"
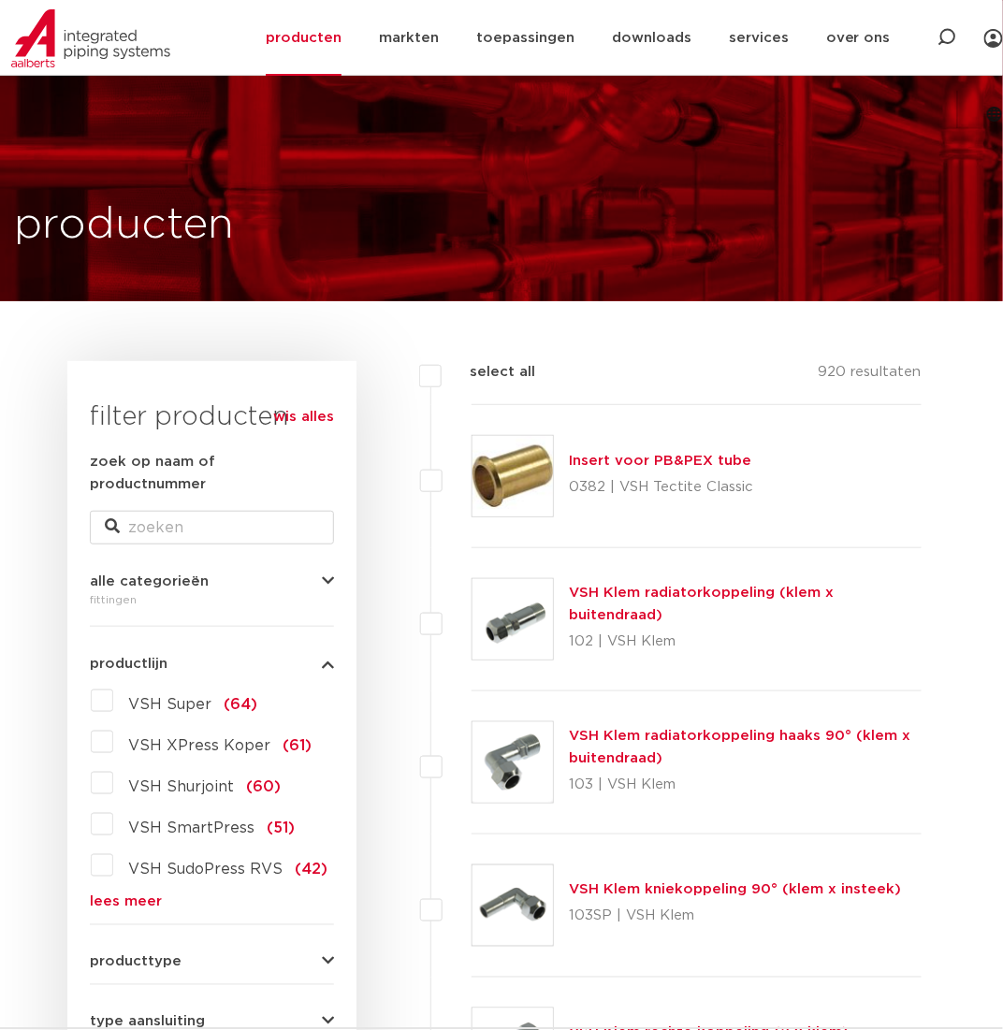
scroll to position [281, 0]
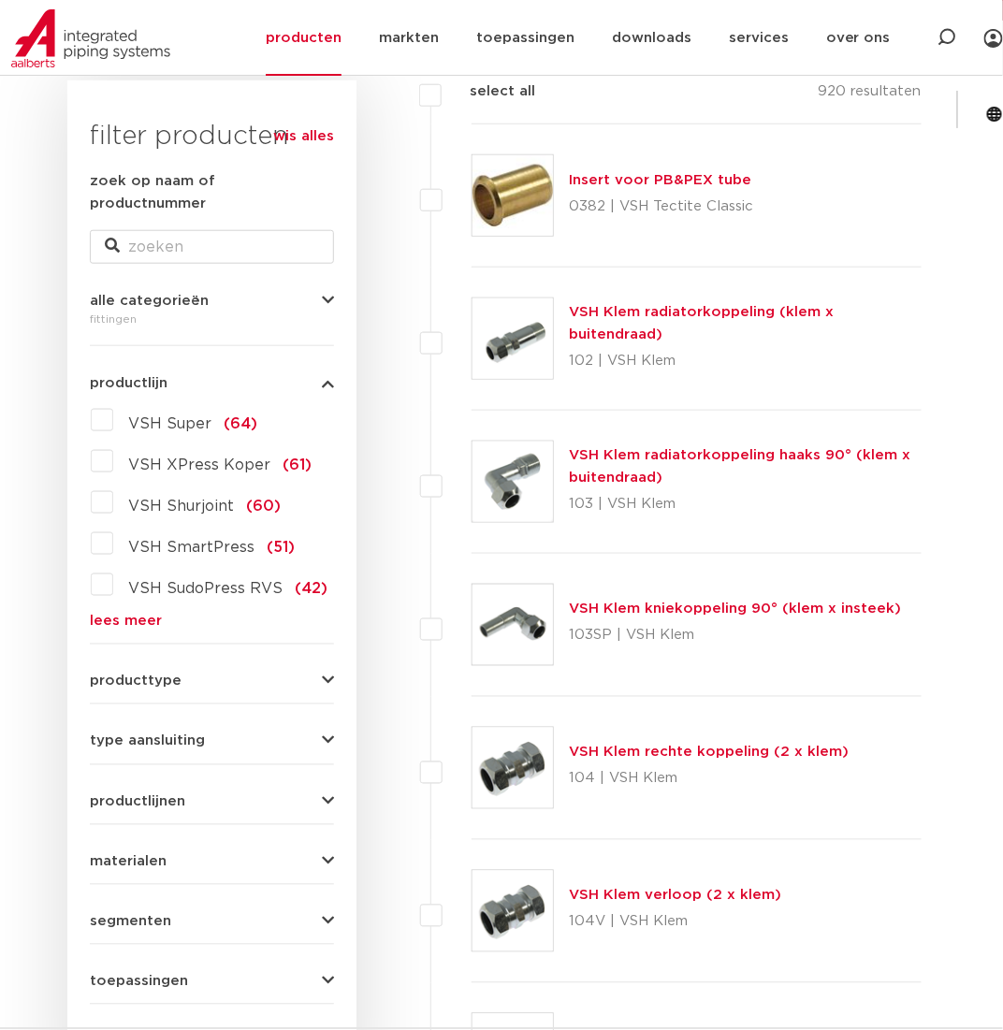
click at [139, 606] on form "zoek op naam of productnummer alle categorieën fittingen fittingen afsluiters b…" at bounding box center [212, 617] width 244 height 894
click at [139, 615] on link "lees meer" at bounding box center [212, 622] width 244 height 14
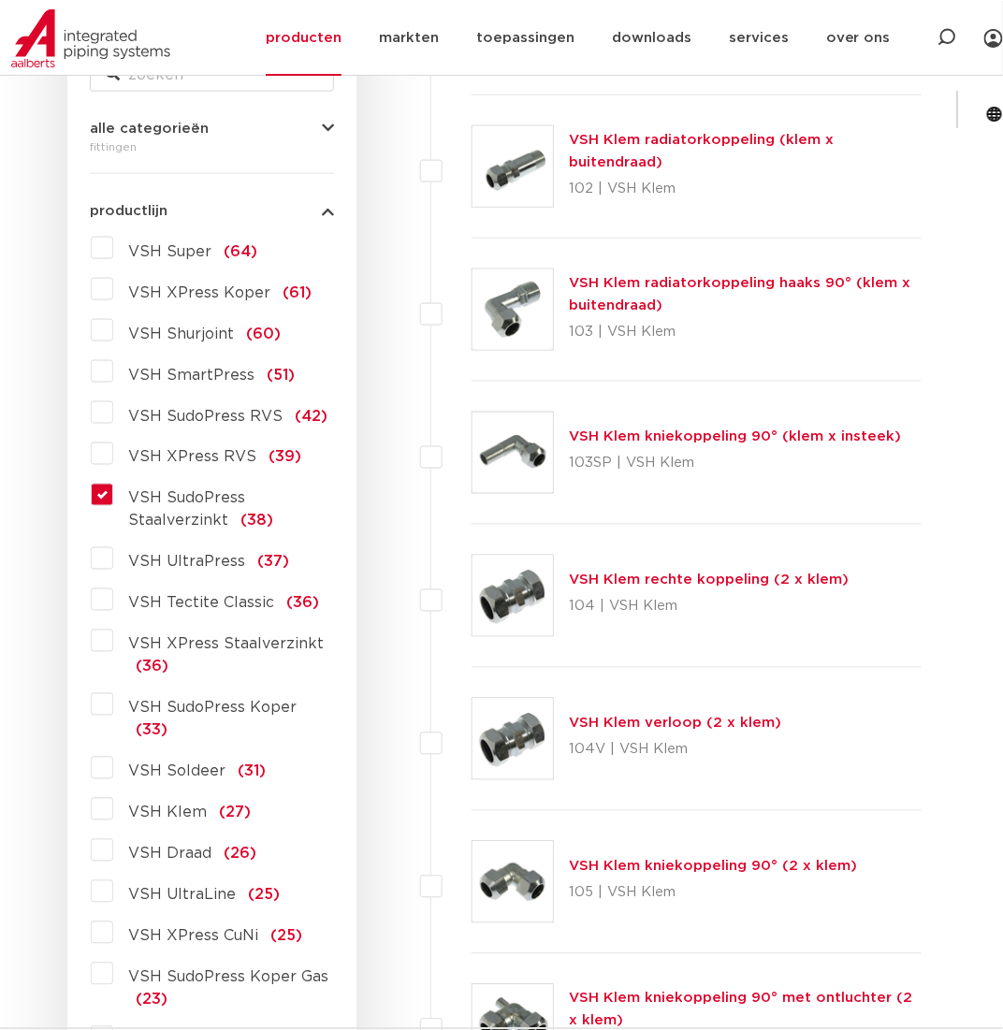
scroll to position [468, 0]
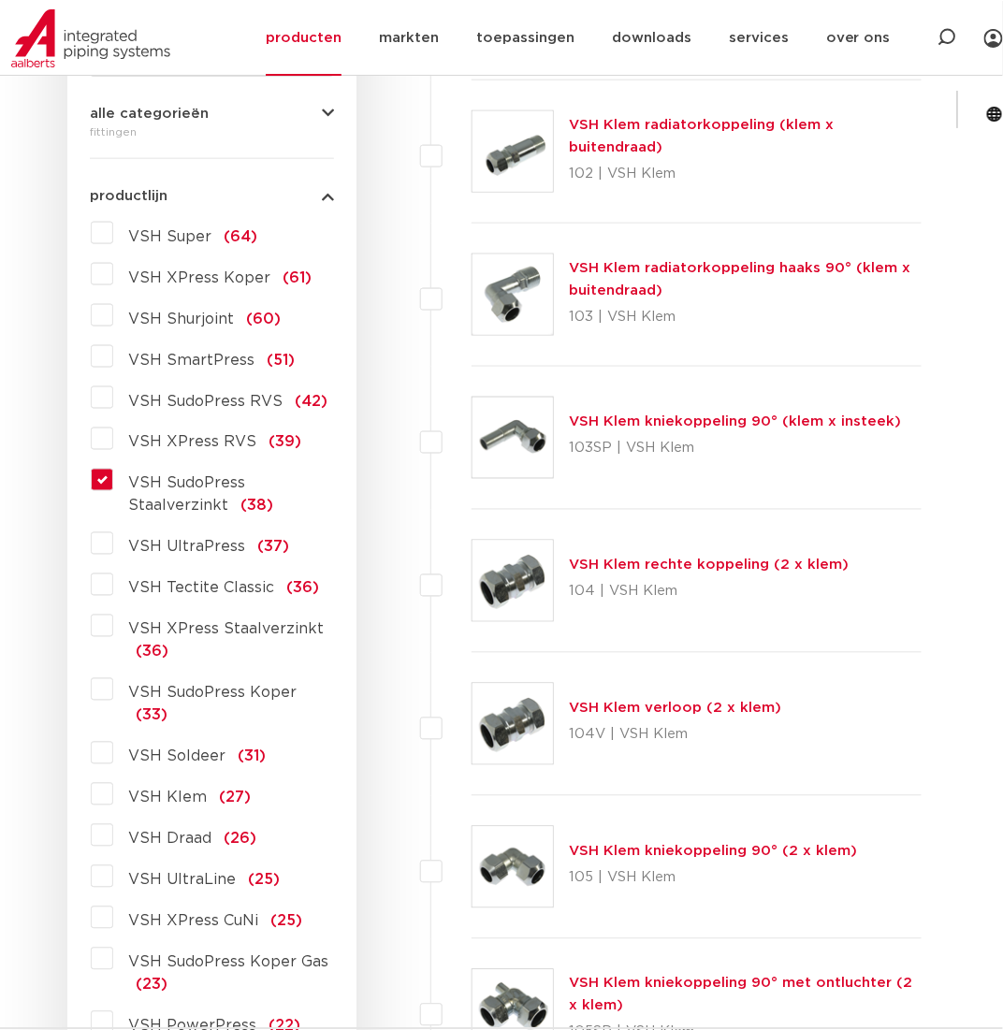
click at [113, 465] on label "VSH SudoPress Staalverzinkt (38)" at bounding box center [223, 491] width 221 height 52
click at [0, 0] on input "VSH SudoPress Staalverzinkt (38)" at bounding box center [0, 0] width 0 height 0
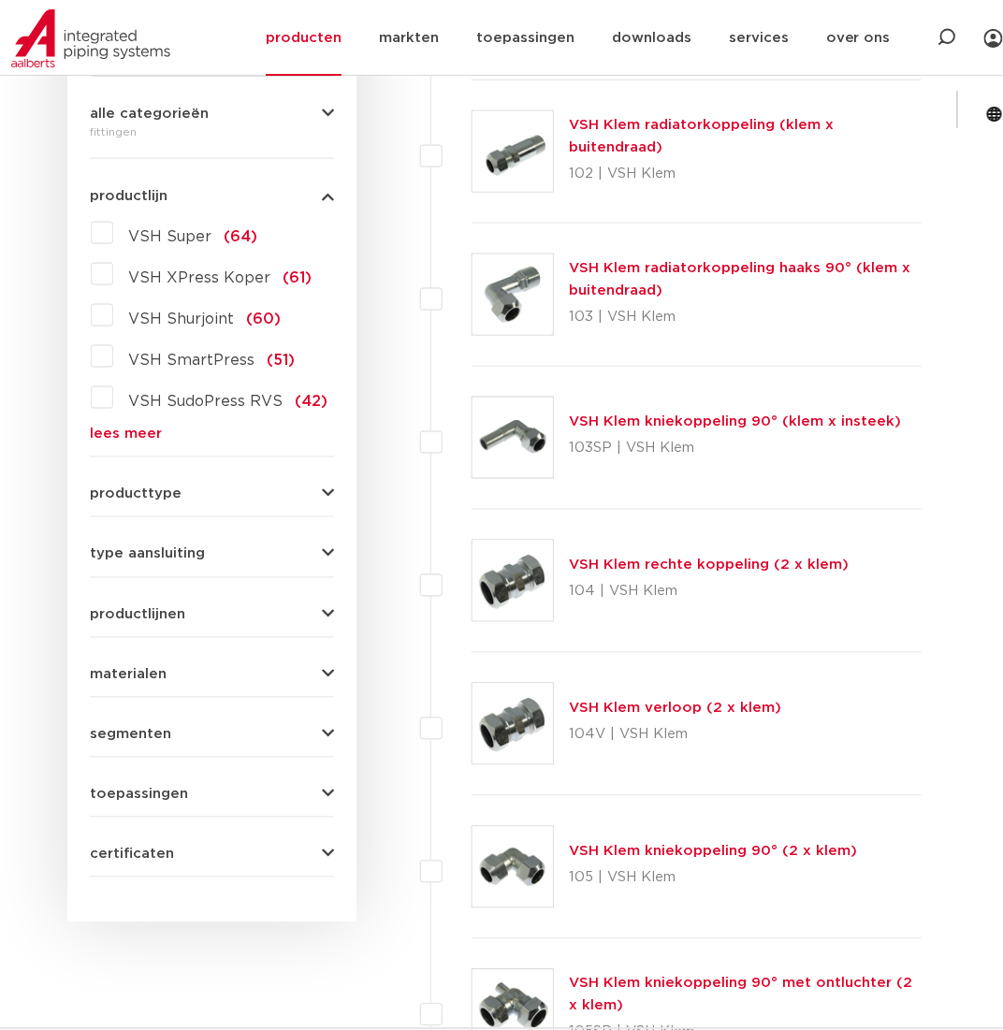
click at [118, 427] on link "lees meer" at bounding box center [212, 434] width 244 height 14
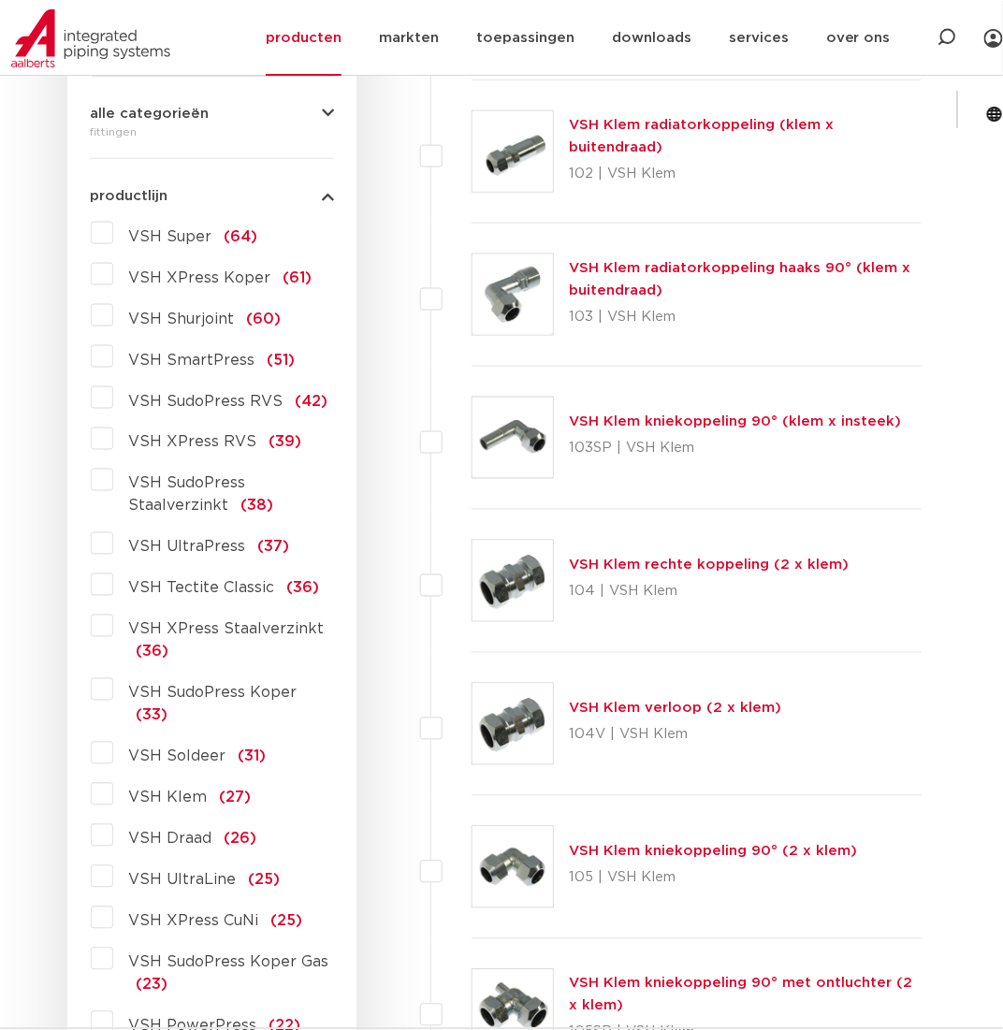
click at [113, 611] on label "VSH XPress Staalverzinkt (36)" at bounding box center [223, 637] width 221 height 52
click at [0, 0] on input "VSH XPress Staalverzinkt (36)" at bounding box center [0, 0] width 0 height 0
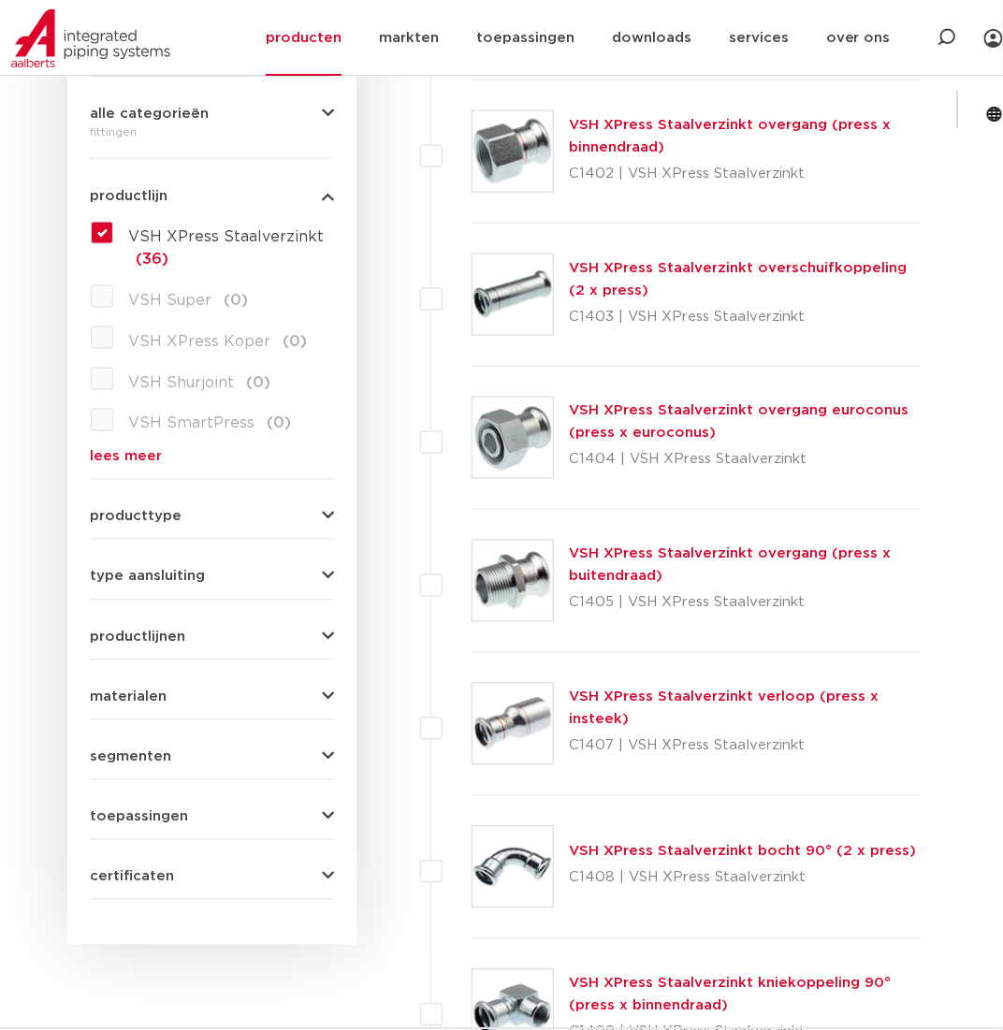
click at [659, 564] on div "VSH XPress Staalverzinkt overgang (press x buitendraad) C1405 | VSH XPress Staa…" at bounding box center [745, 580] width 353 height 75
click at [625, 547] on link "VSH XPress Staalverzinkt overgang (press x buitendraad)" at bounding box center [730, 565] width 322 height 36
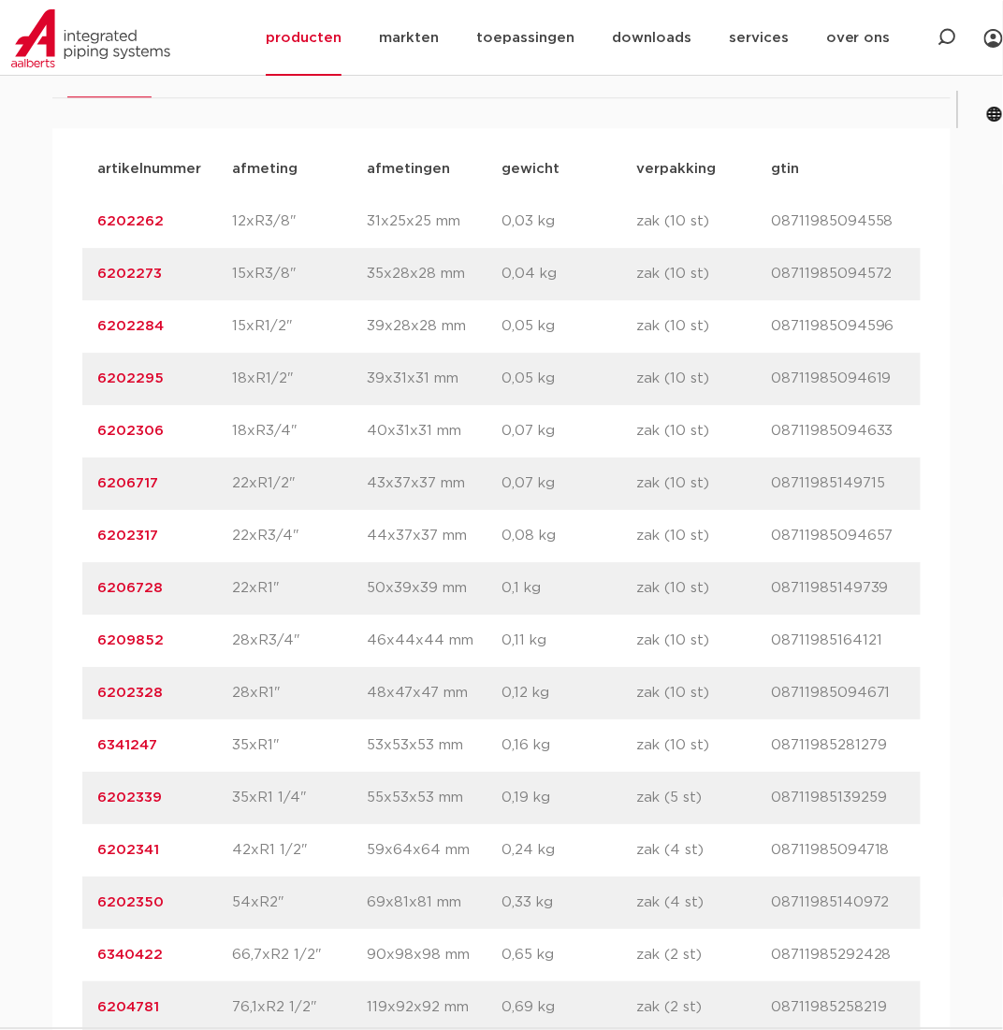
scroll to position [1310, 0]
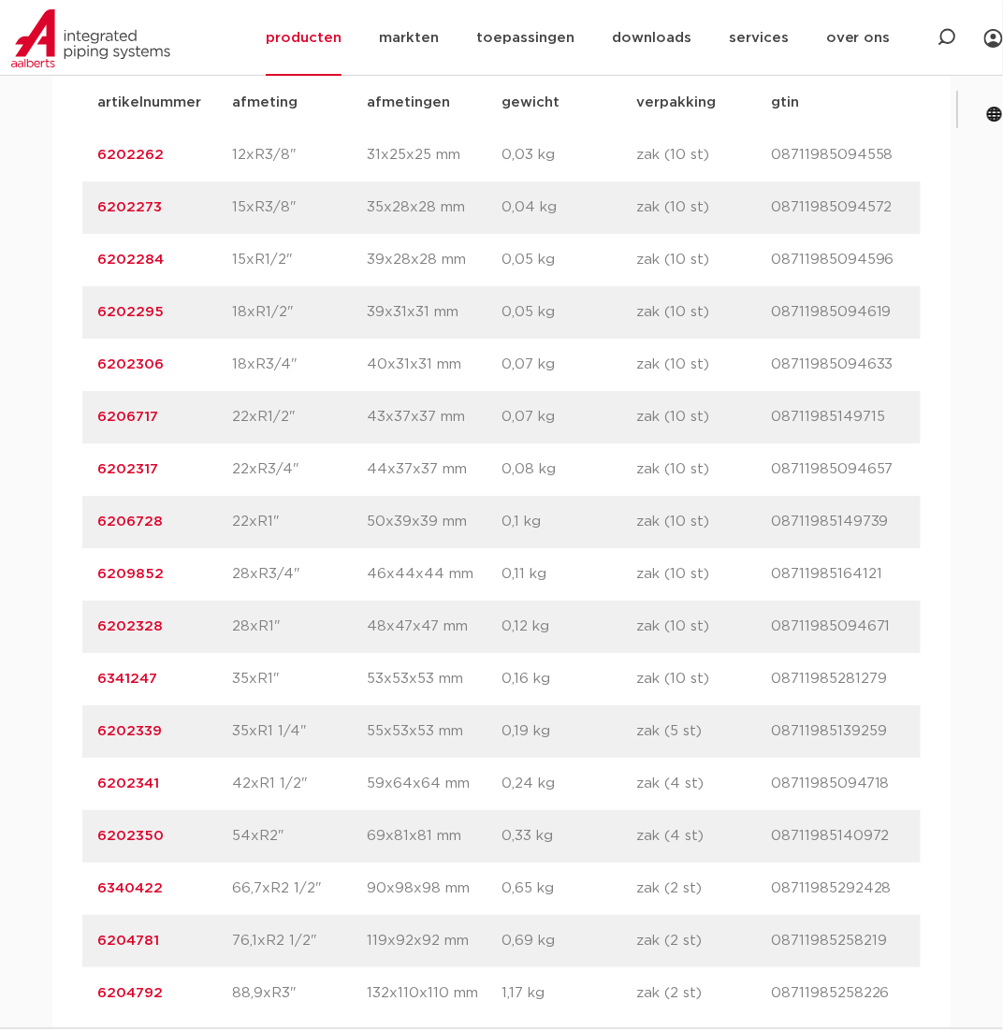
drag, startPoint x: 163, startPoint y: 573, endPoint x: 99, endPoint y: 579, distance: 63.9
click at [99, 579] on p "6209852" at bounding box center [164, 574] width 135 height 22
click at [263, 476] on p "22xR3/4"" at bounding box center [299, 469] width 135 height 22
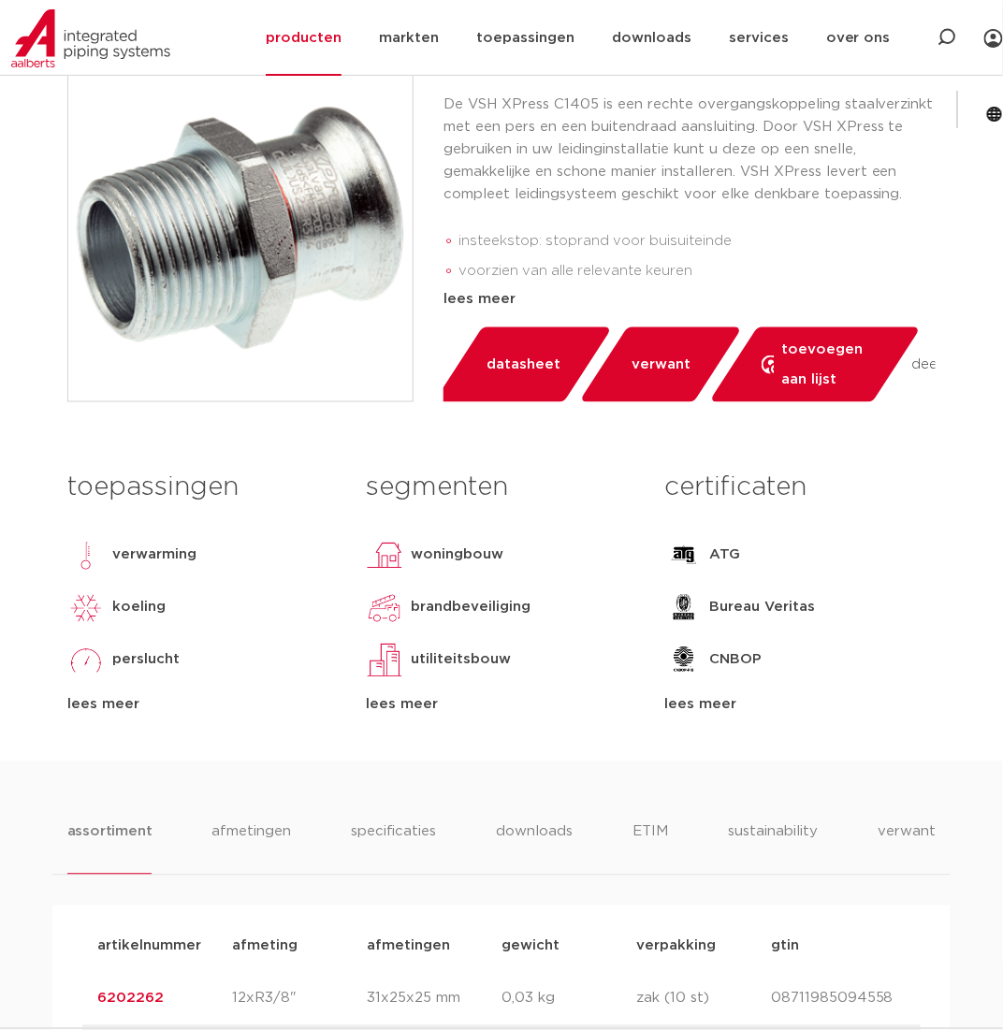
scroll to position [94, 0]
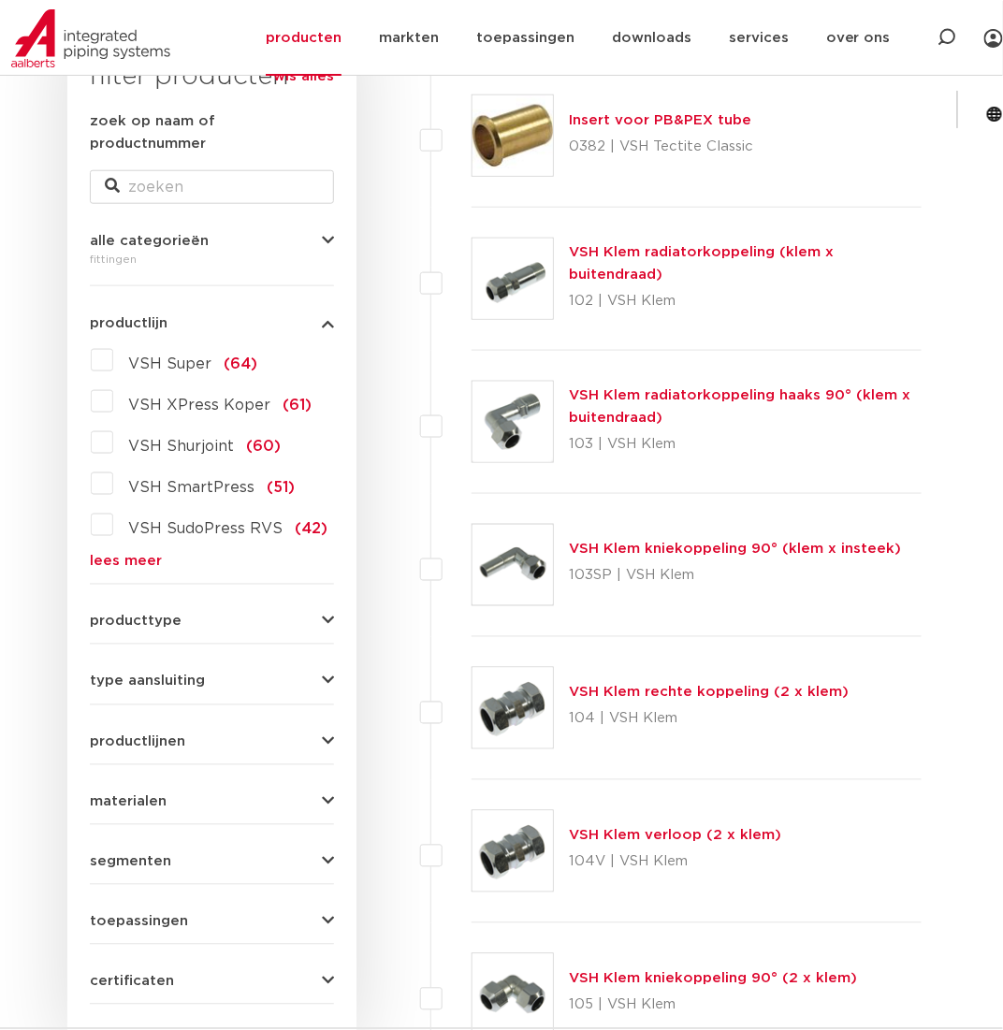
scroll to position [318, 0]
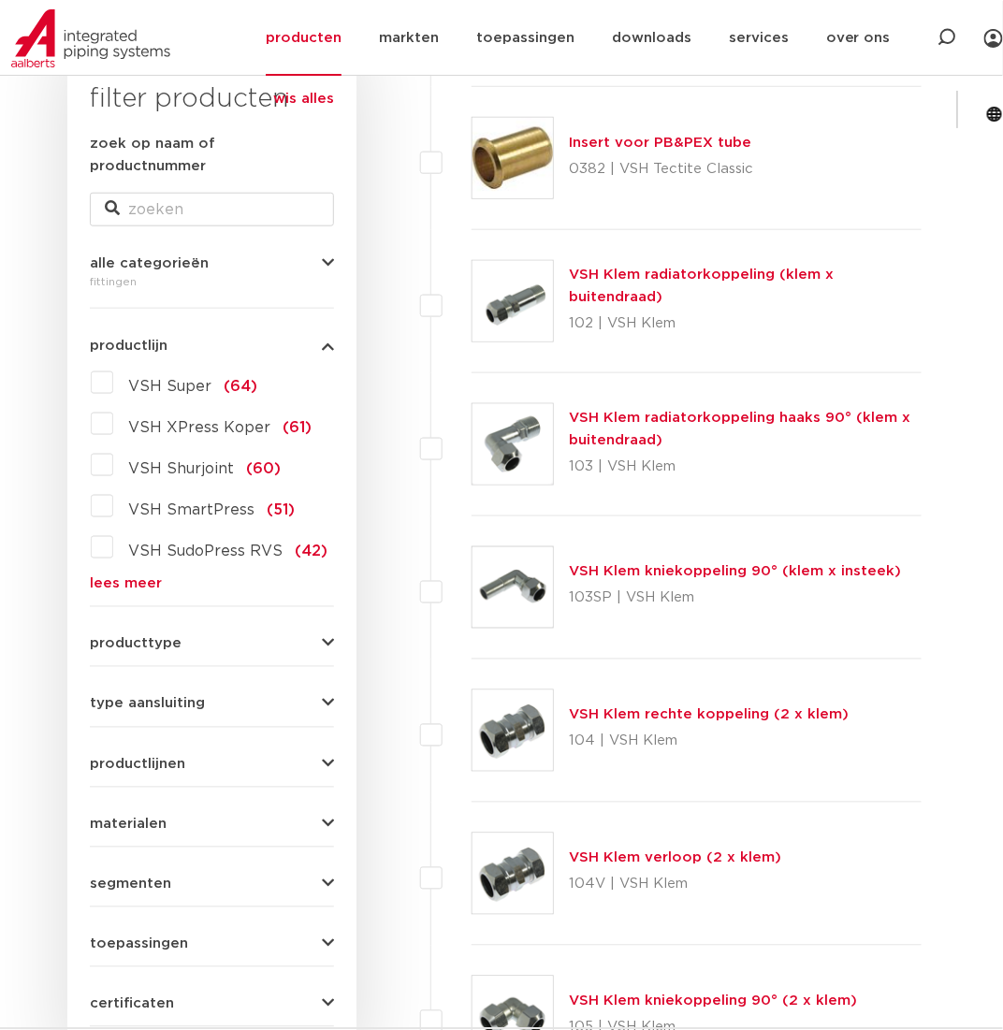
click at [157, 577] on link "lees meer" at bounding box center [212, 584] width 244 height 14
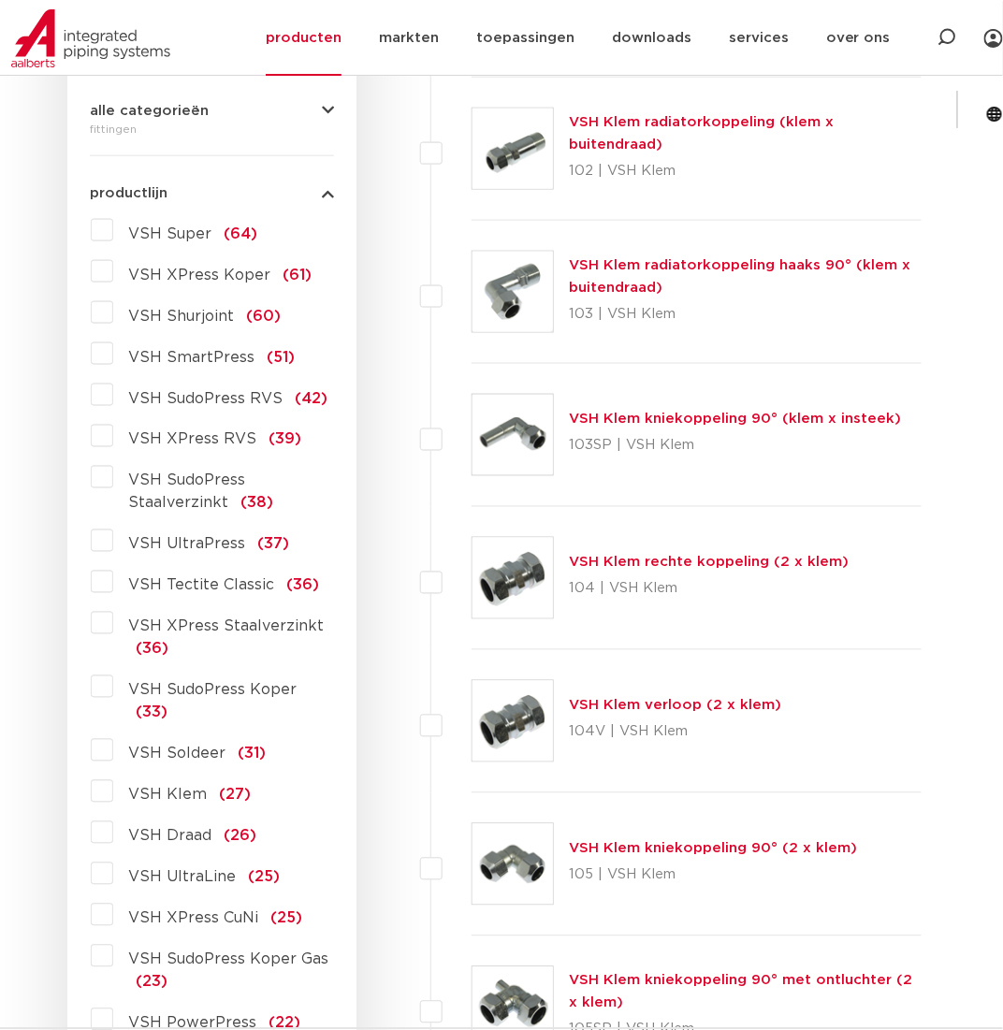
scroll to position [505, 0]
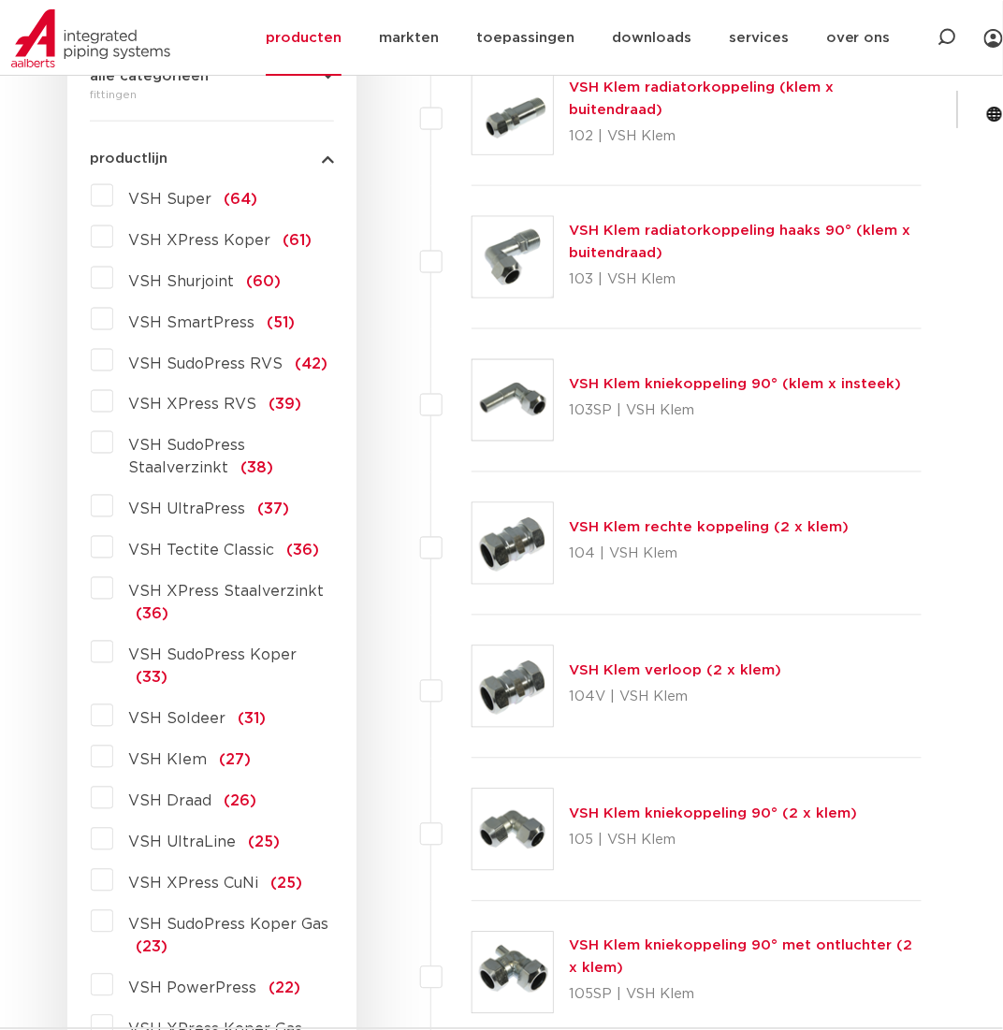
click at [113, 573] on label "VSH XPress Staalverzinkt (36)" at bounding box center [223, 599] width 221 height 52
click at [0, 0] on input "VSH XPress Staalverzinkt (36)" at bounding box center [0, 0] width 0 height 0
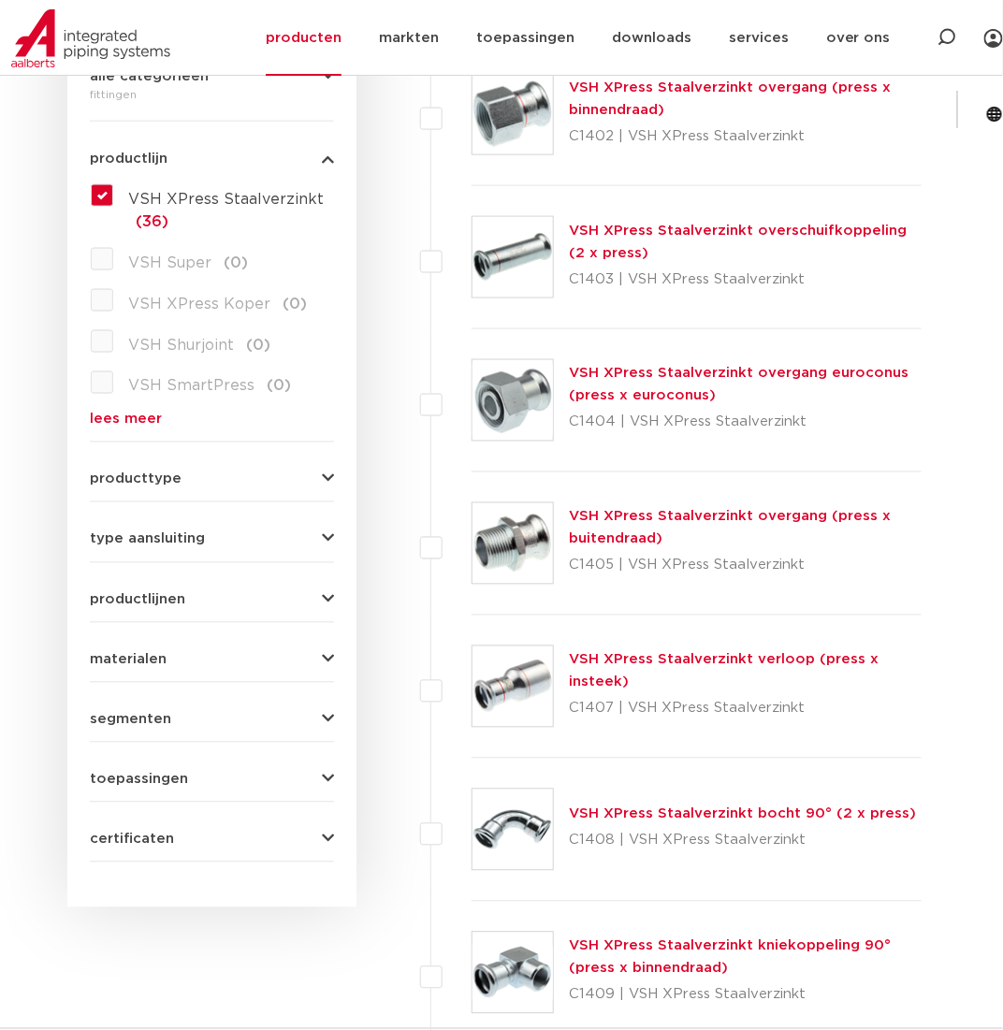
scroll to position [318, 0]
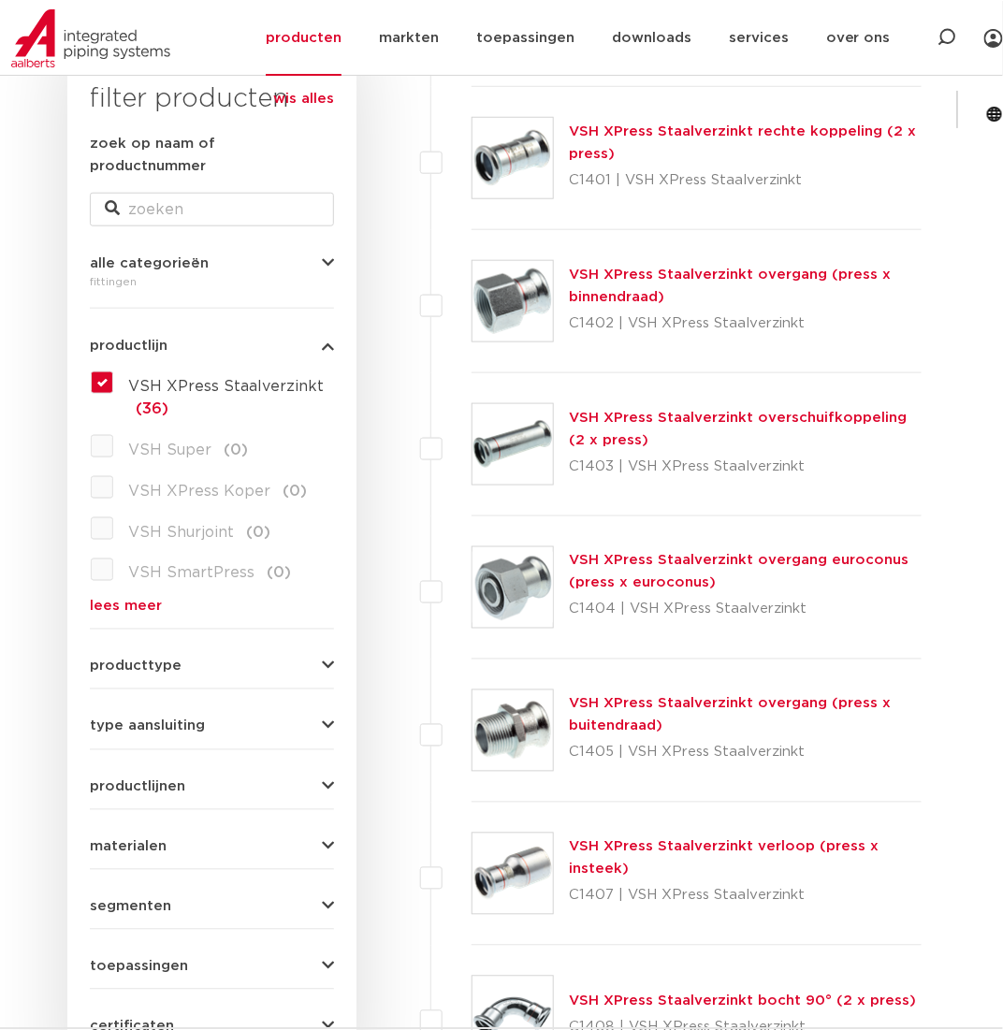
click at [776, 280] on link "VSH XPress Staalverzinkt overgang (press x binnendraad)" at bounding box center [730, 286] width 322 height 36
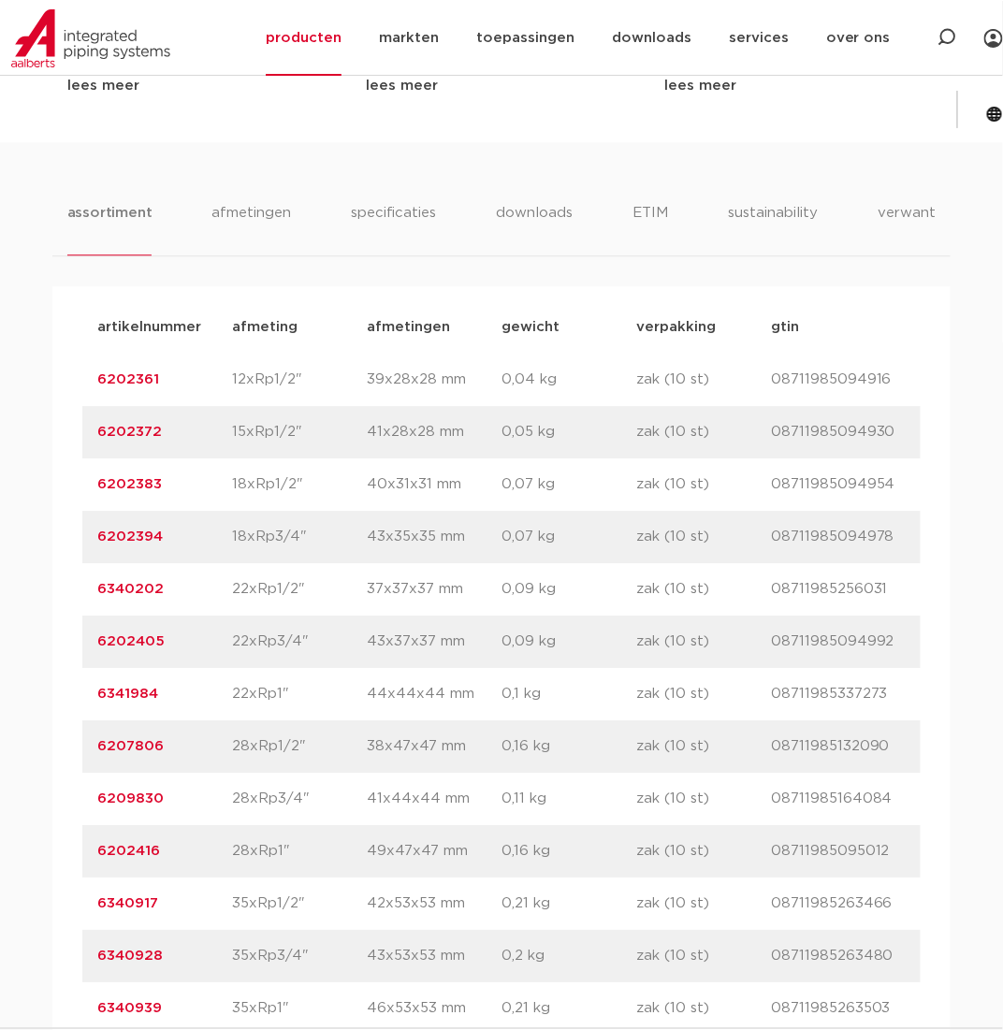
scroll to position [1122, 0]
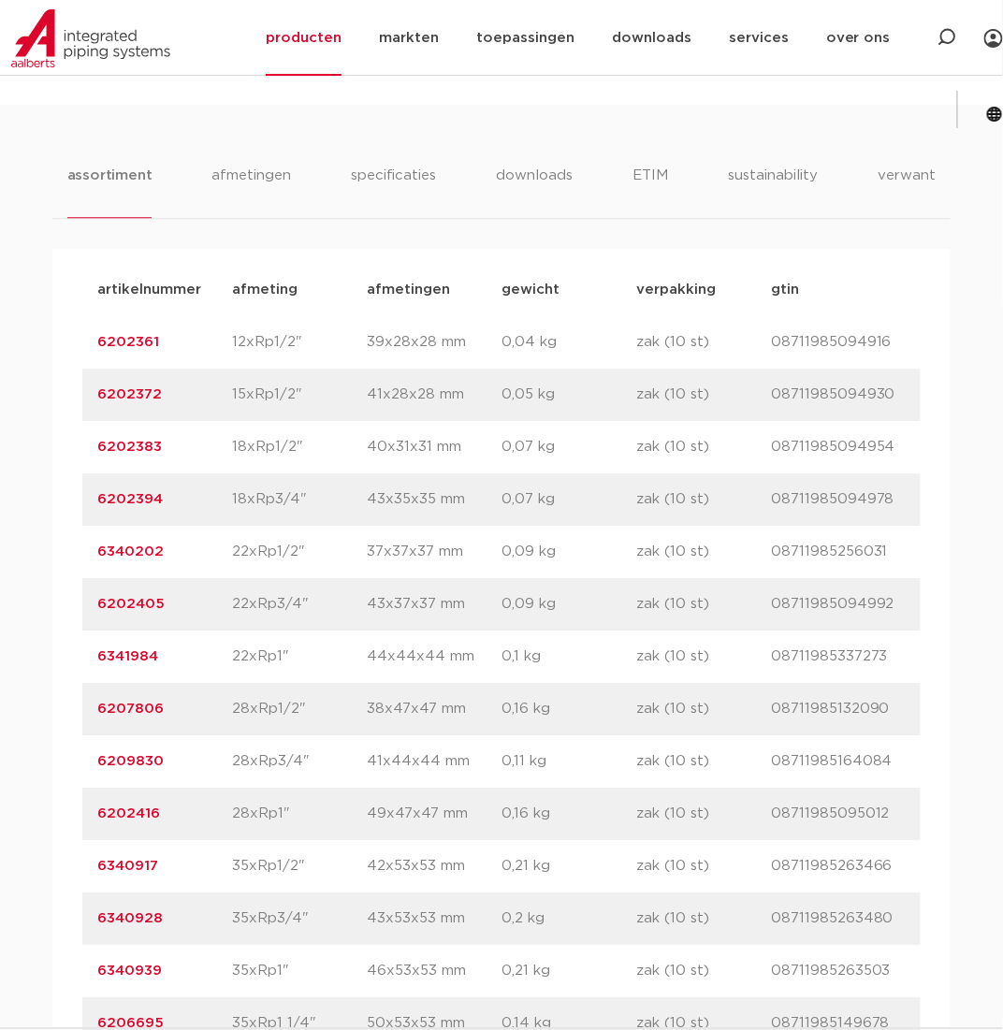
drag, startPoint x: 152, startPoint y: 704, endPoint x: 82, endPoint y: 702, distance: 69.2
click at [82, 702] on div "artikelnummer 6207806 afmeting 28xRp1/2" [GEOGRAPHIC_DATA] 38x47x47 mm gewicht …" at bounding box center [501, 709] width 838 height 52
copy link "6207806"
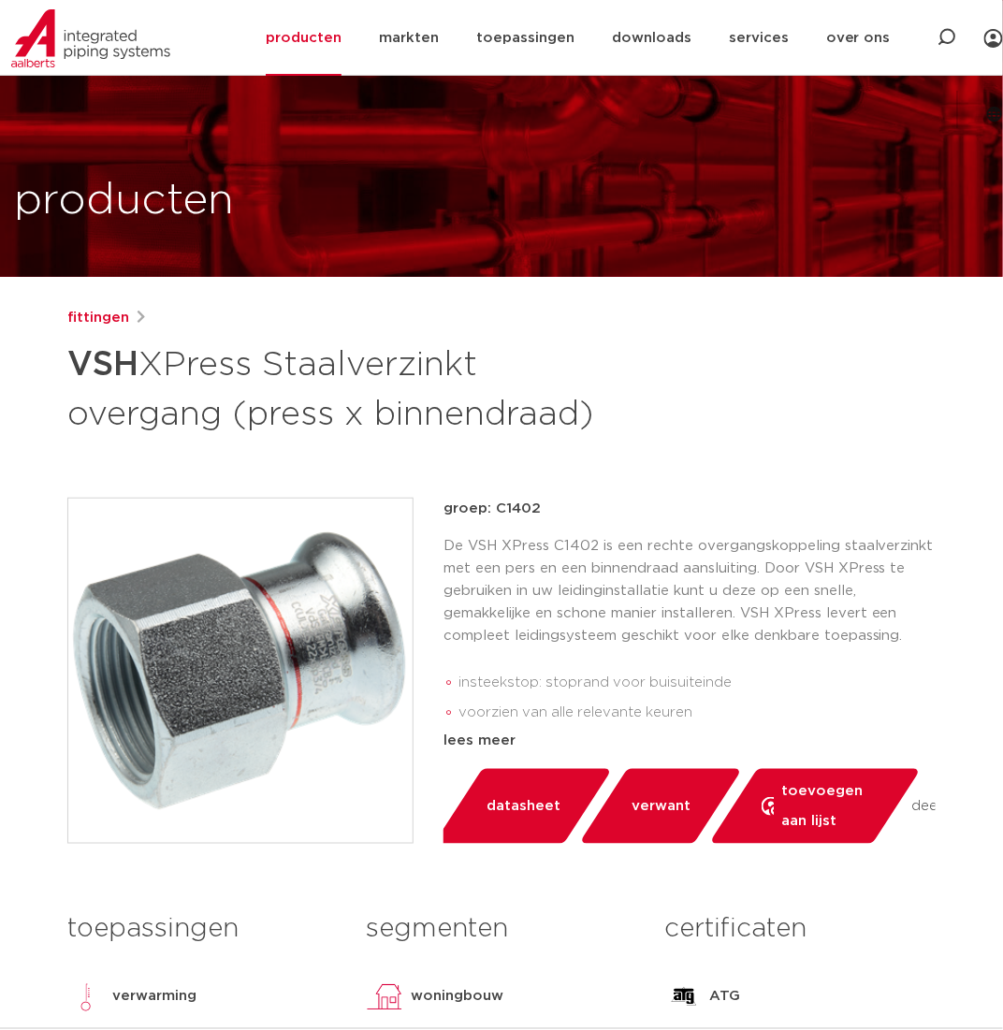
scroll to position [0, 0]
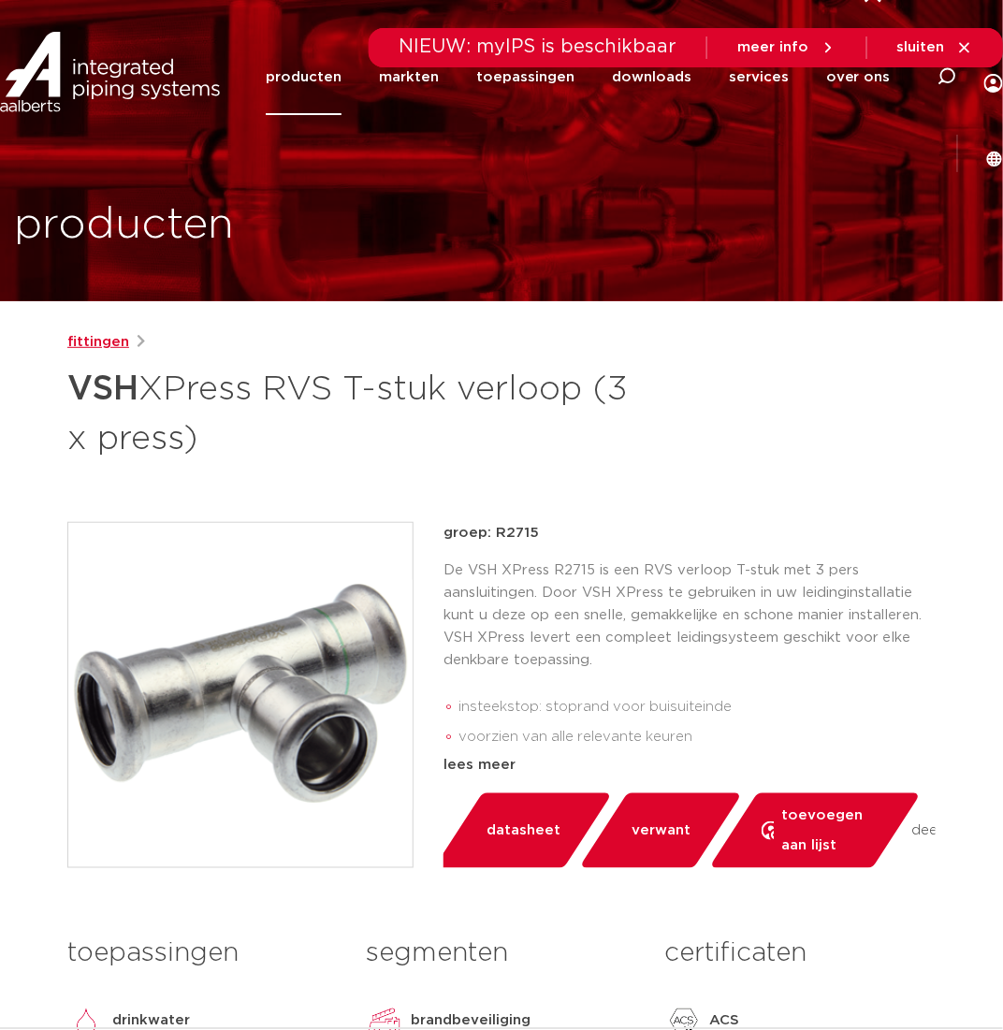
click at [103, 343] on link "fittingen" at bounding box center [98, 342] width 62 height 22
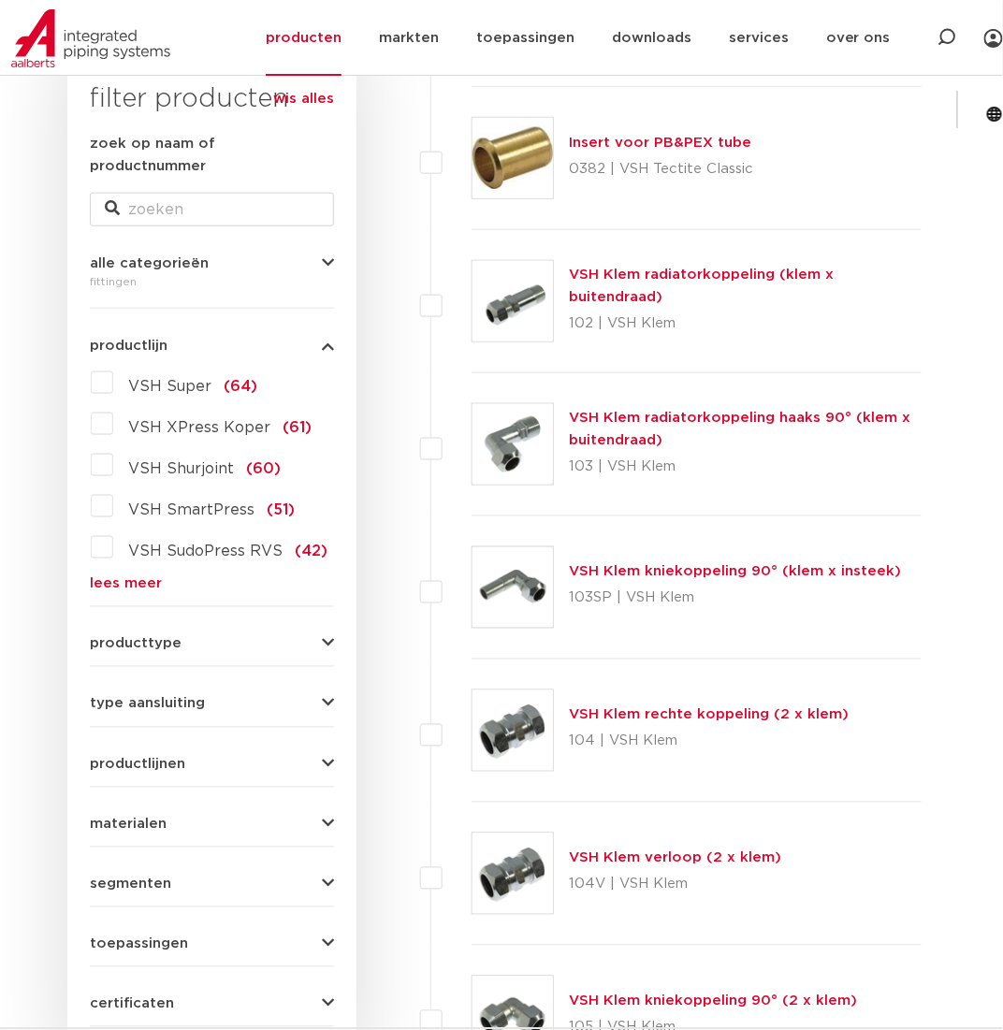
click at [113, 571] on form "zoek op naam of productnummer alle categorieën [GEOGRAPHIC_DATA] [GEOGRAPHIC_DA…" at bounding box center [212, 580] width 244 height 894
click at [118, 577] on link "lees meer" at bounding box center [212, 584] width 244 height 14
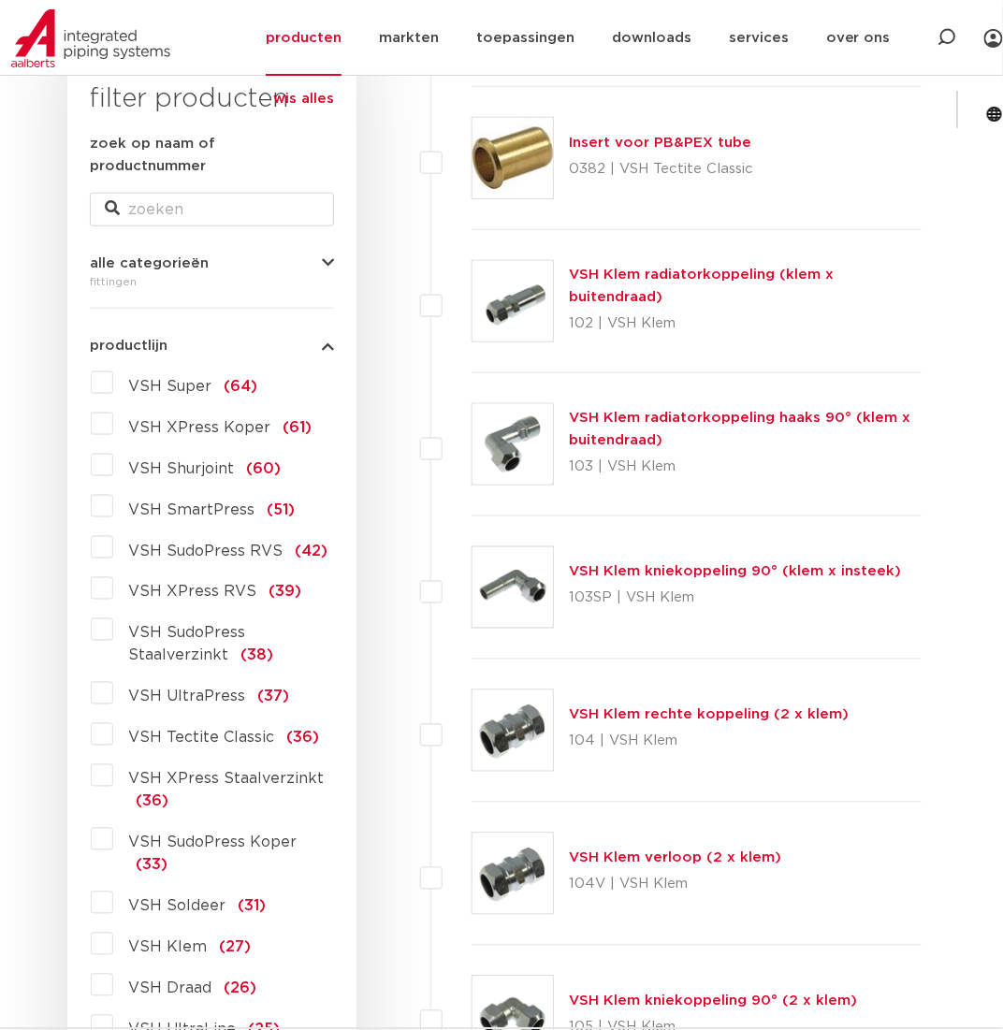
click at [114, 760] on label "VSH XPress Staalverzinkt (36)" at bounding box center [223, 786] width 221 height 52
click at [0, 0] on input "VSH XPress Staalverzinkt (36)" at bounding box center [0, 0] width 0 height 0
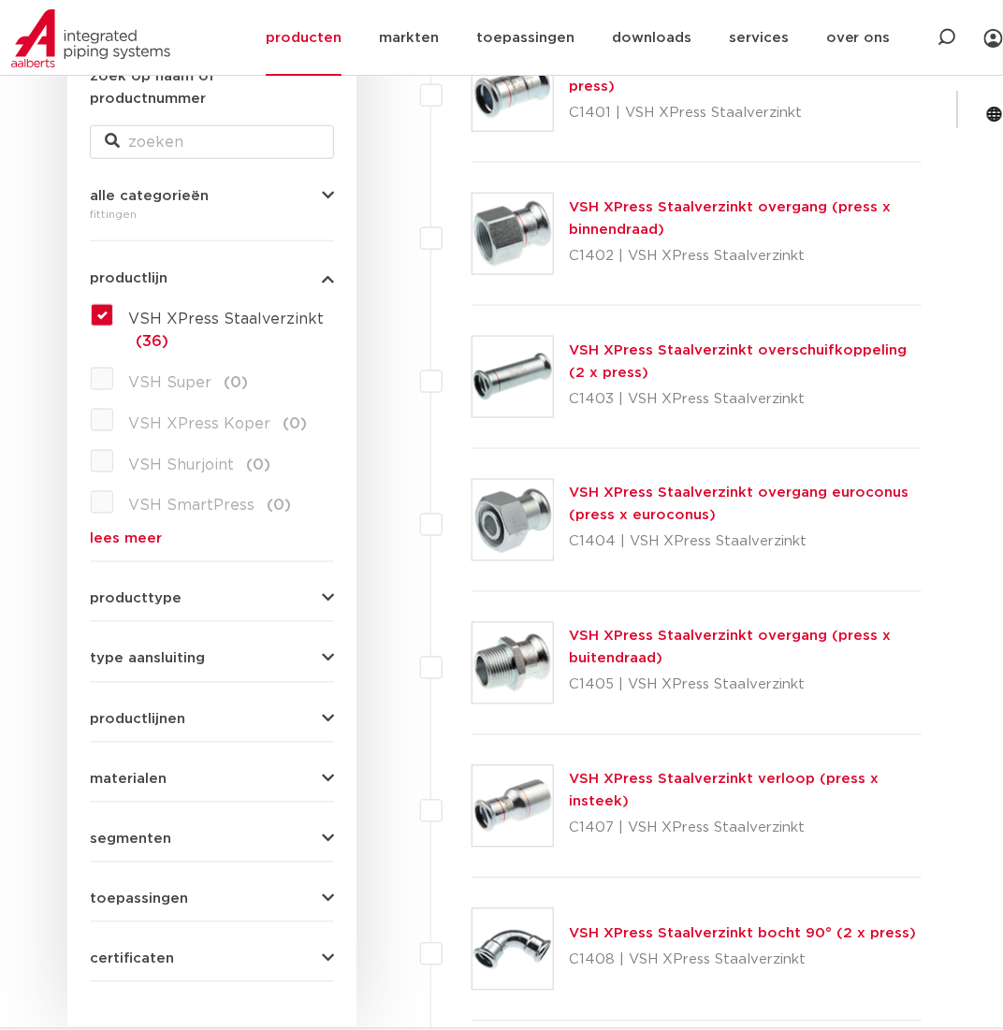
scroll to position [412, 0]
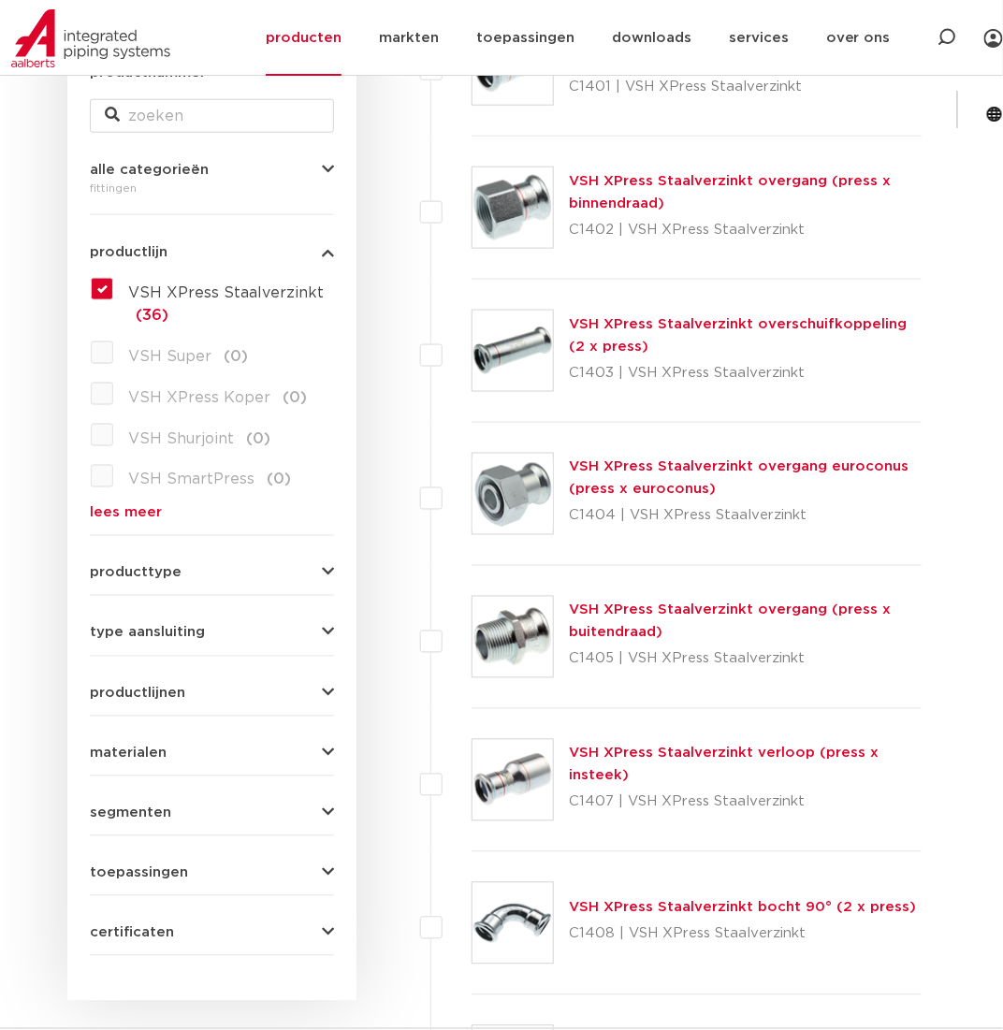
click at [659, 613] on link "VSH XPress Staalverzinkt overgang (press x buitendraad)" at bounding box center [730, 621] width 322 height 36
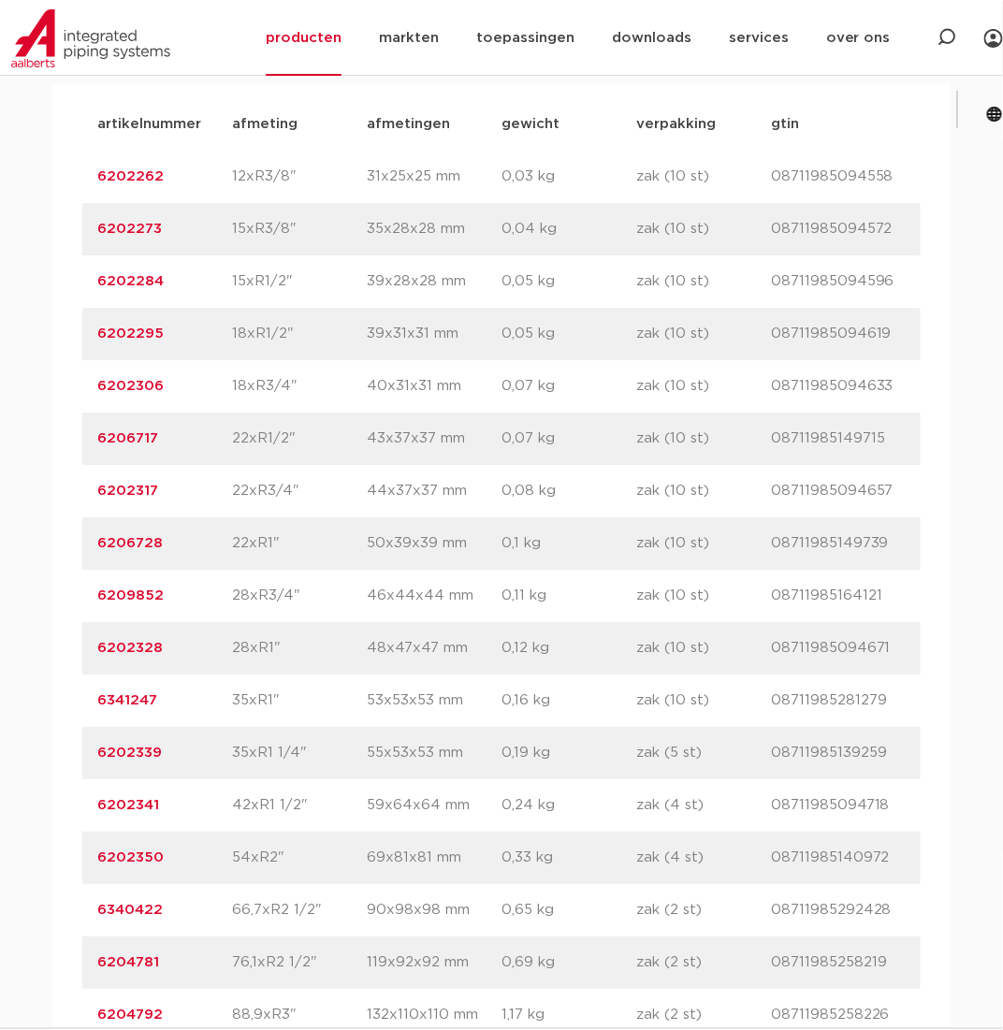
scroll to position [1310, 0]
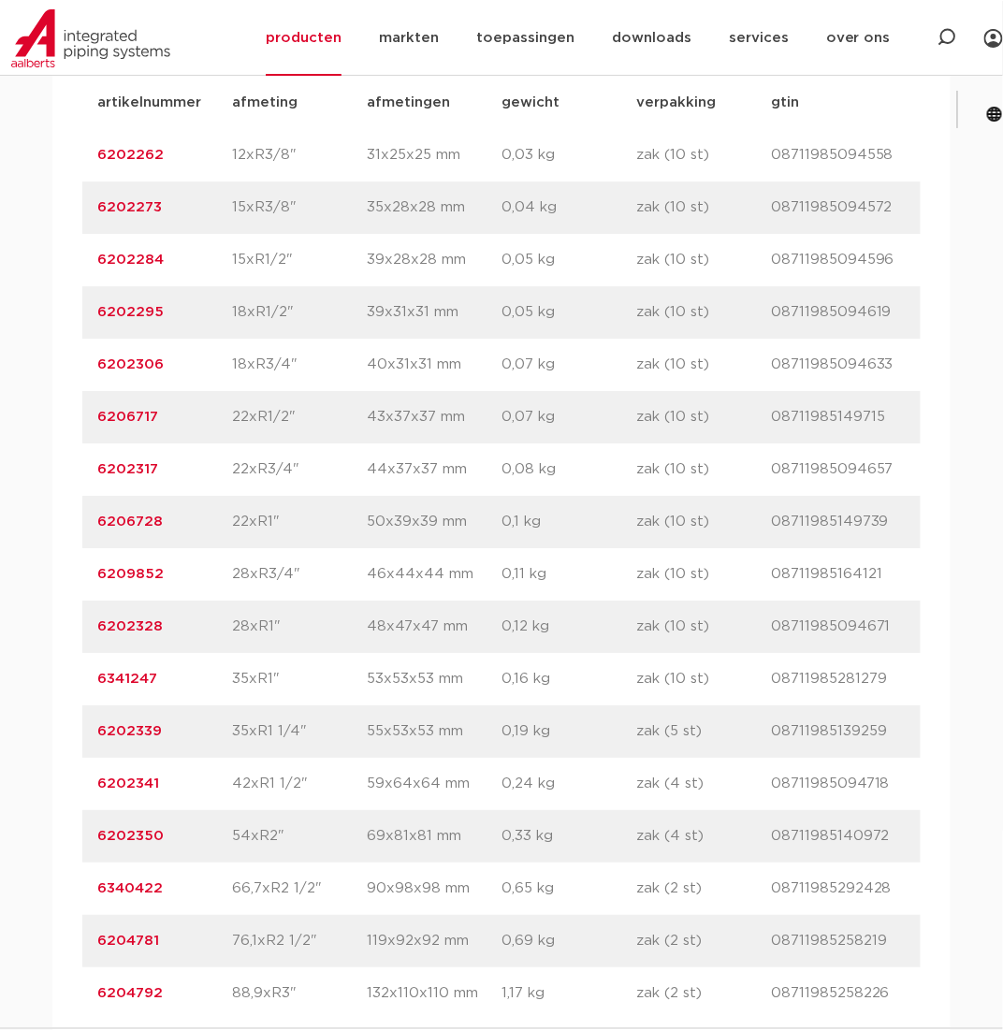
drag, startPoint x: 173, startPoint y: 677, endPoint x: 92, endPoint y: 680, distance: 81.4
click at [92, 680] on div "artikelnummer 6341247 afmeting 35xR1" [GEOGRAPHIC_DATA] 53x53x53 mm gewicht 0,1…" at bounding box center [501, 679] width 838 height 52
copy link "6341247"
drag, startPoint x: 167, startPoint y: 789, endPoint x: 98, endPoint y: 787, distance: 68.3
click at [98, 787] on p "6202341" at bounding box center [164, 784] width 135 height 22
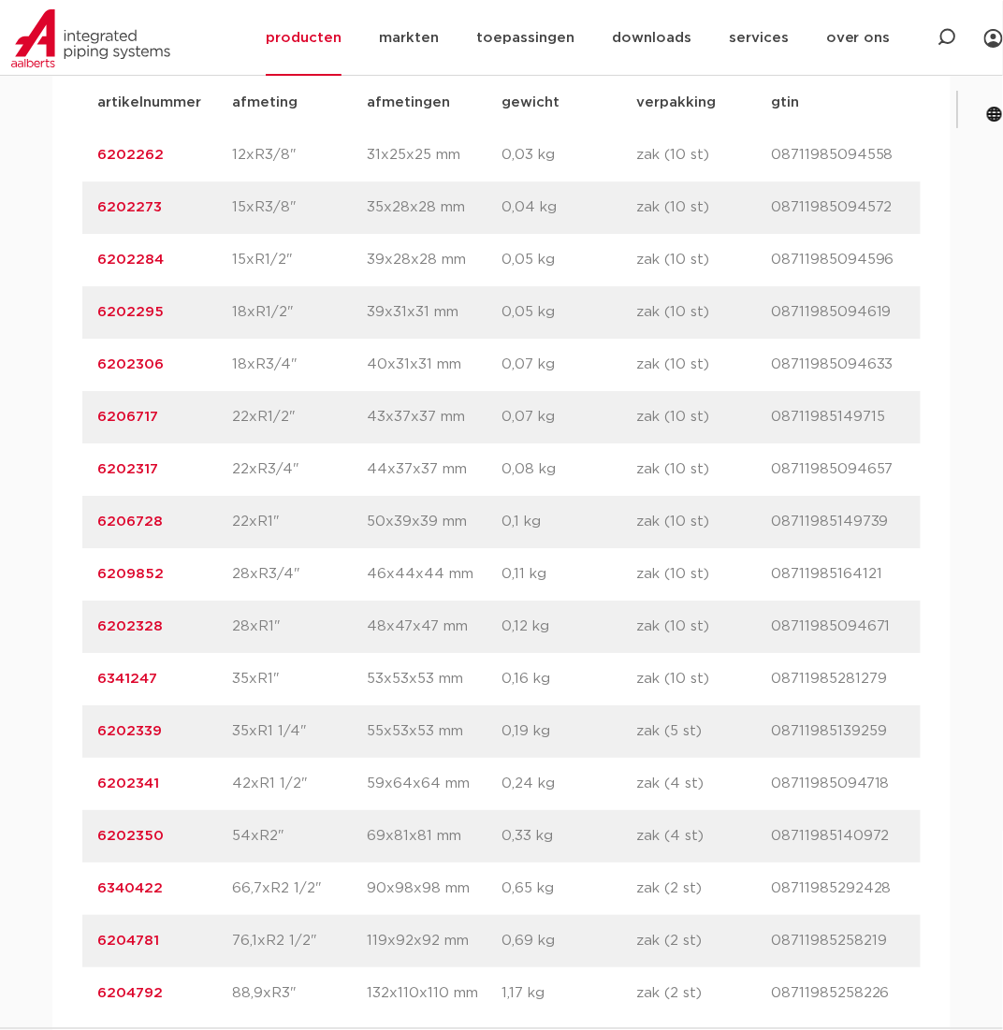
copy link "6202341"
